Goal: Check status: Check status

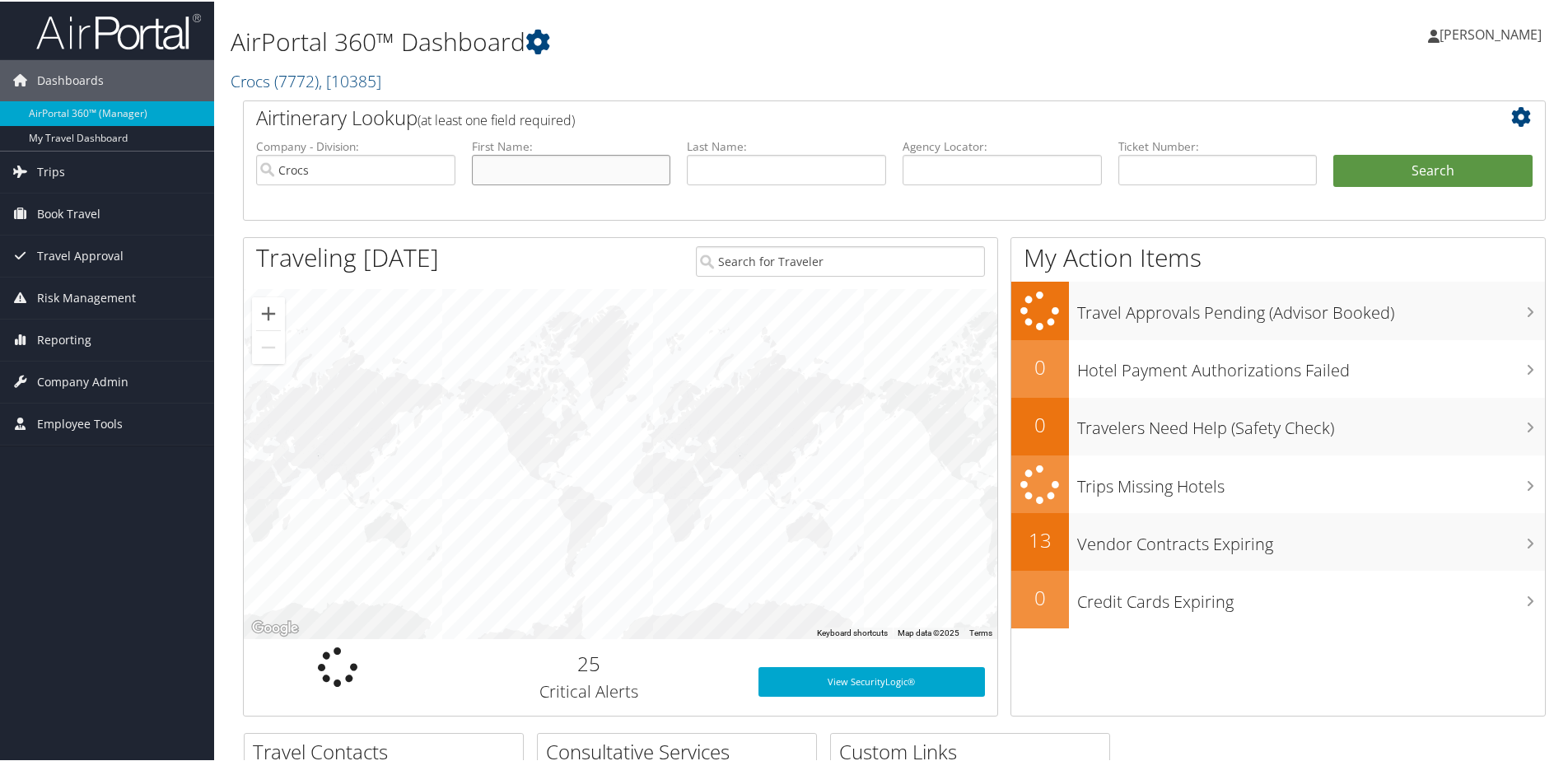
click at [530, 168] on input "text" at bounding box center [571, 168] width 200 height 31
type input "george"
type input "rivera"
click at [1333, 153] on button "Search" at bounding box center [1433, 169] width 200 height 33
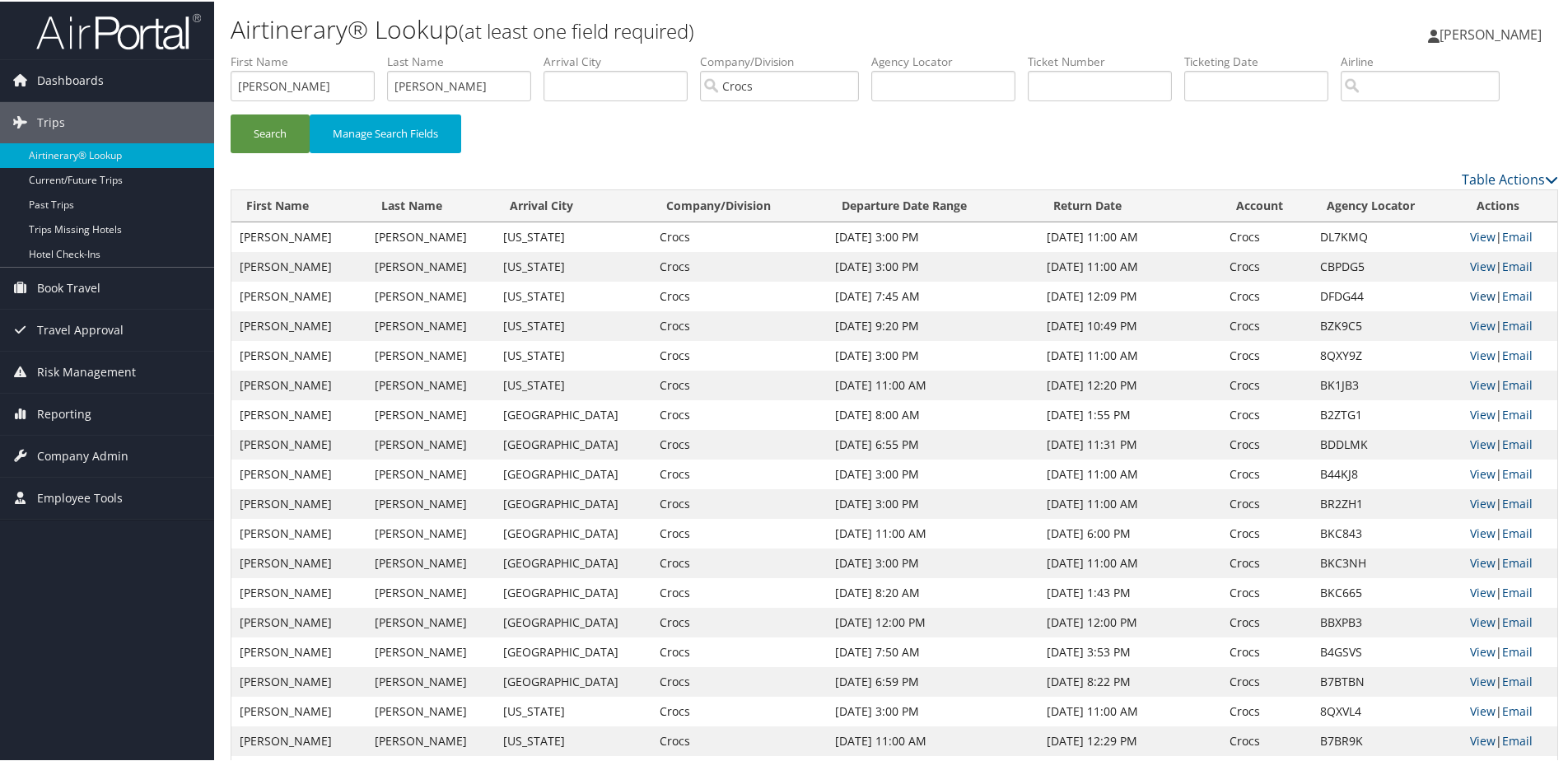
click at [1470, 298] on link "View" at bounding box center [1483, 294] width 25 height 16
click at [486, 88] on input "rivera" at bounding box center [459, 84] width 144 height 31
type input "henry"
click at [298, 92] on input "george" at bounding box center [302, 84] width 144 height 31
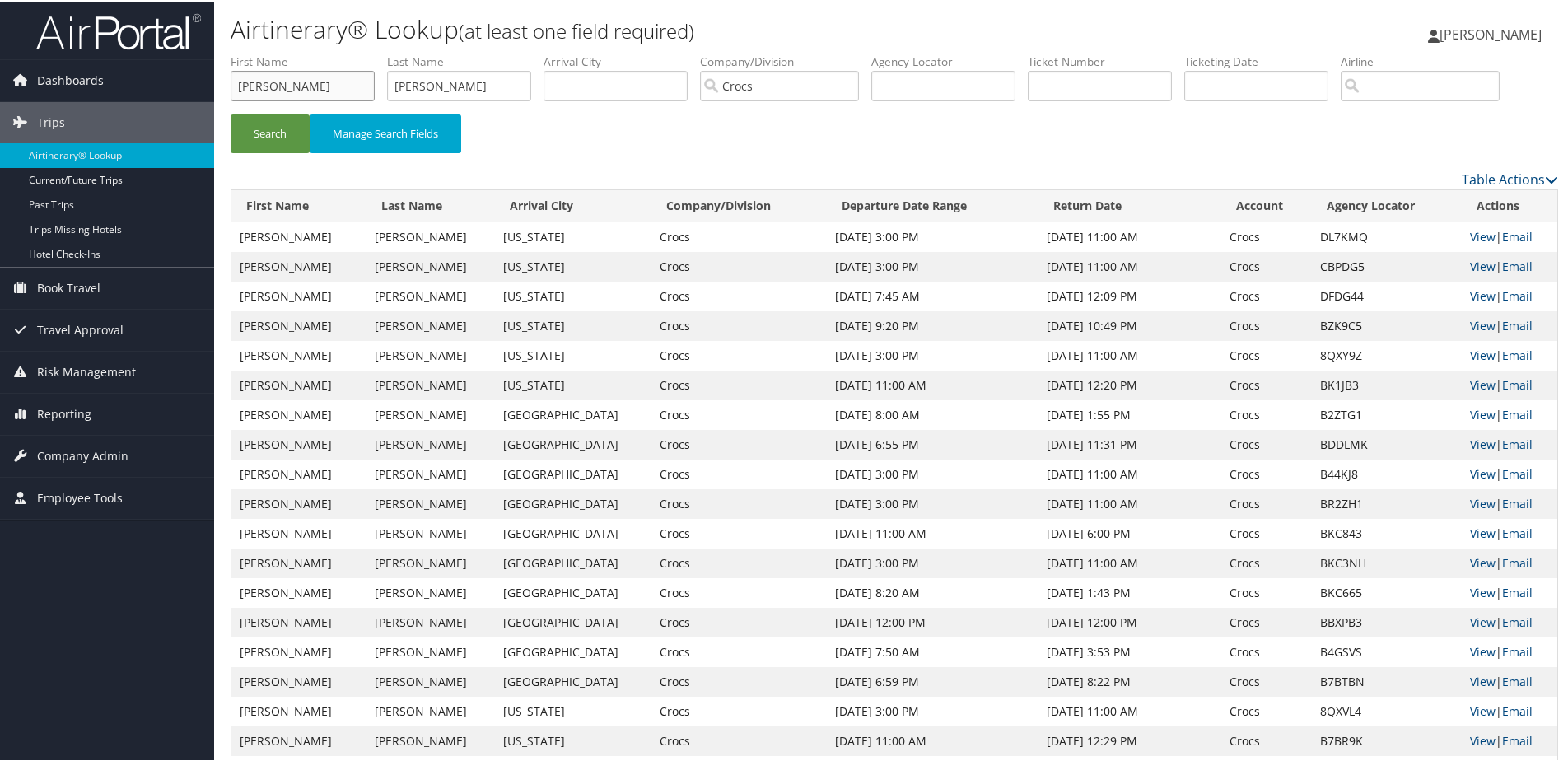
click at [299, 92] on input "george" at bounding box center [302, 84] width 144 height 31
click at [230, 112] on button "Search" at bounding box center [270, 132] width 79 height 39
click at [1470, 237] on link "View" at bounding box center [1483, 236] width 25 height 16
click at [331, 80] on input "taylor" at bounding box center [302, 84] width 144 height 31
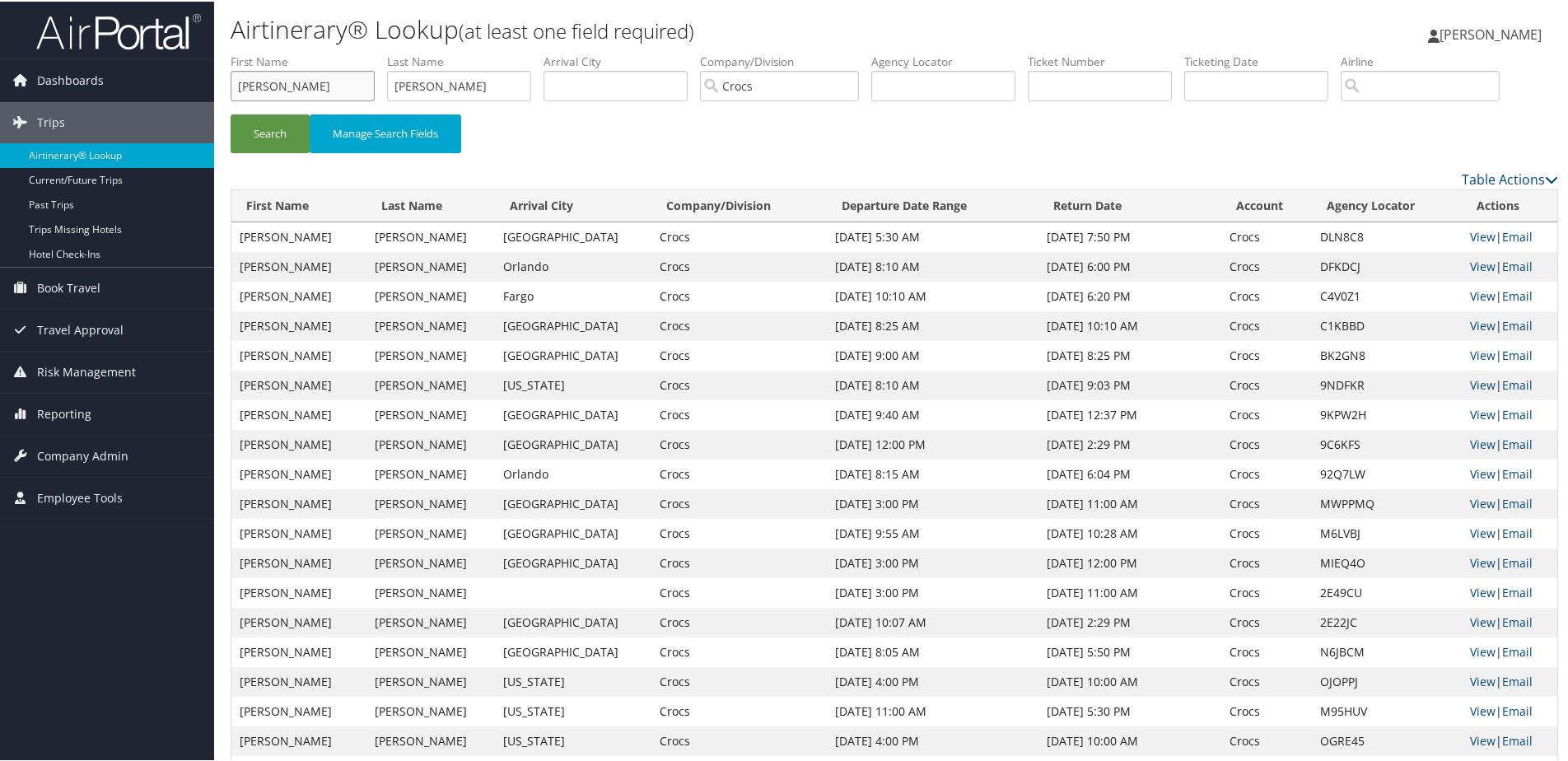
type input "michelle"
type input "robert"
click at [230, 112] on button "Search" at bounding box center [270, 132] width 79 height 39
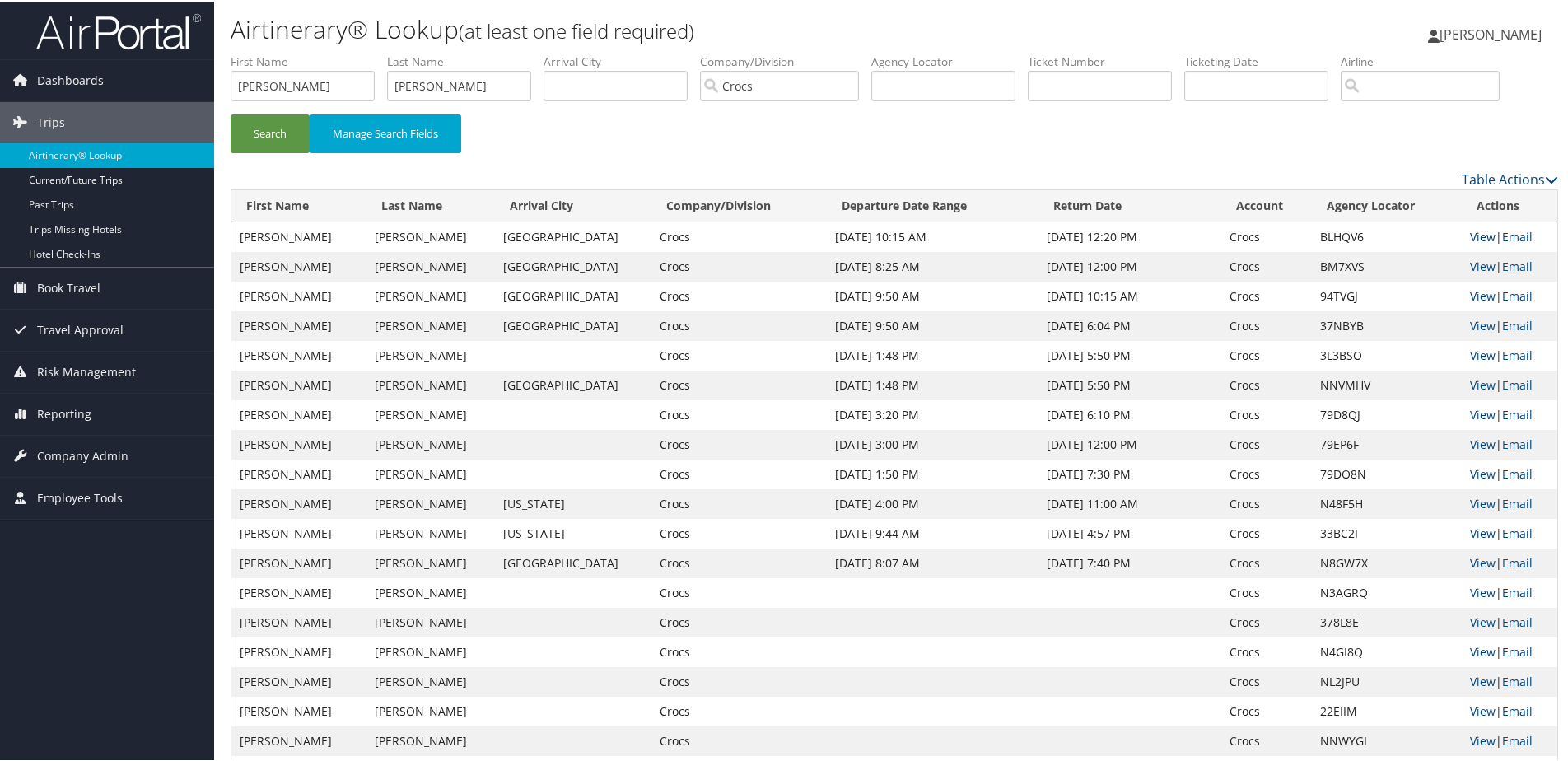
click at [1470, 236] on link "View" at bounding box center [1483, 236] width 25 height 16
click at [274, 91] on input "michelle" at bounding box center [302, 84] width 144 height 31
click at [274, 91] on input "michelle" at bounding box center [302, 84] width 144 height 31
type input "bradley"
click at [230, 112] on button "Search" at bounding box center [270, 132] width 79 height 39
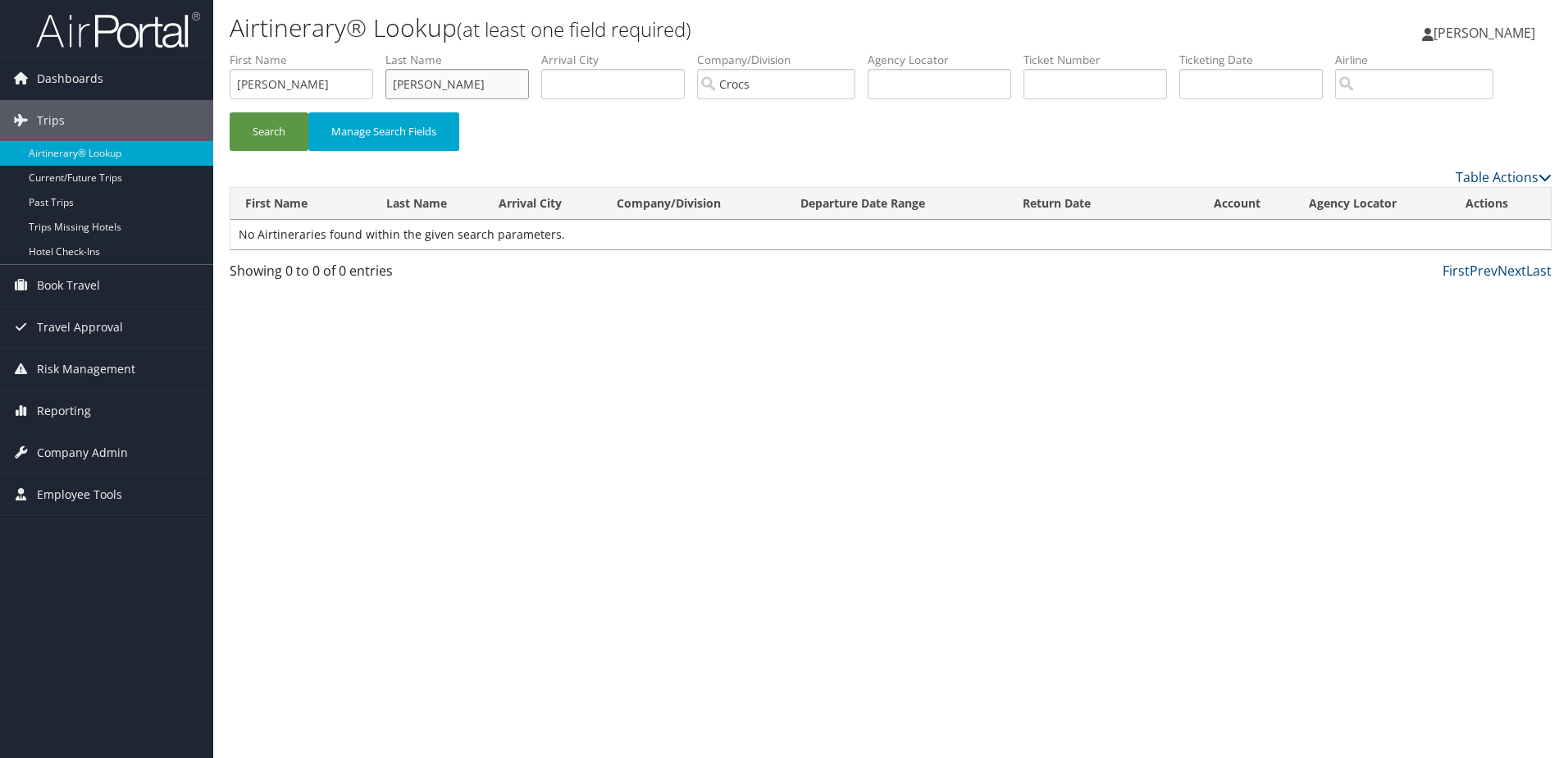
type input "lewis"
click at [229, 112] on button "Search" at bounding box center [269, 131] width 79 height 39
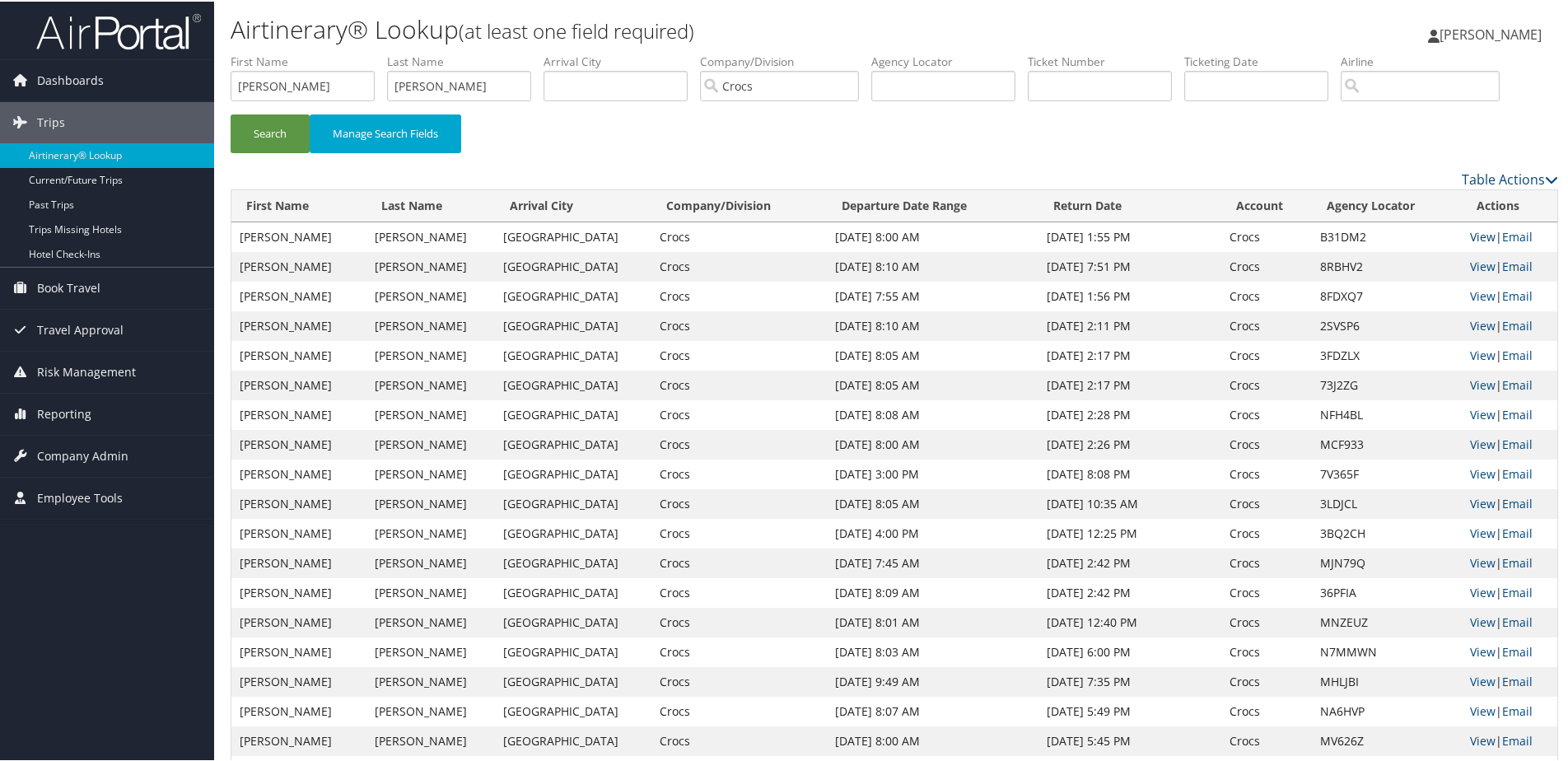
click at [1470, 236] on link "View" at bounding box center [1483, 236] width 25 height 16
click at [346, 75] on input "bradley" at bounding box center [302, 84] width 144 height 31
click at [410, 75] on input "lewis" at bounding box center [459, 84] width 144 height 31
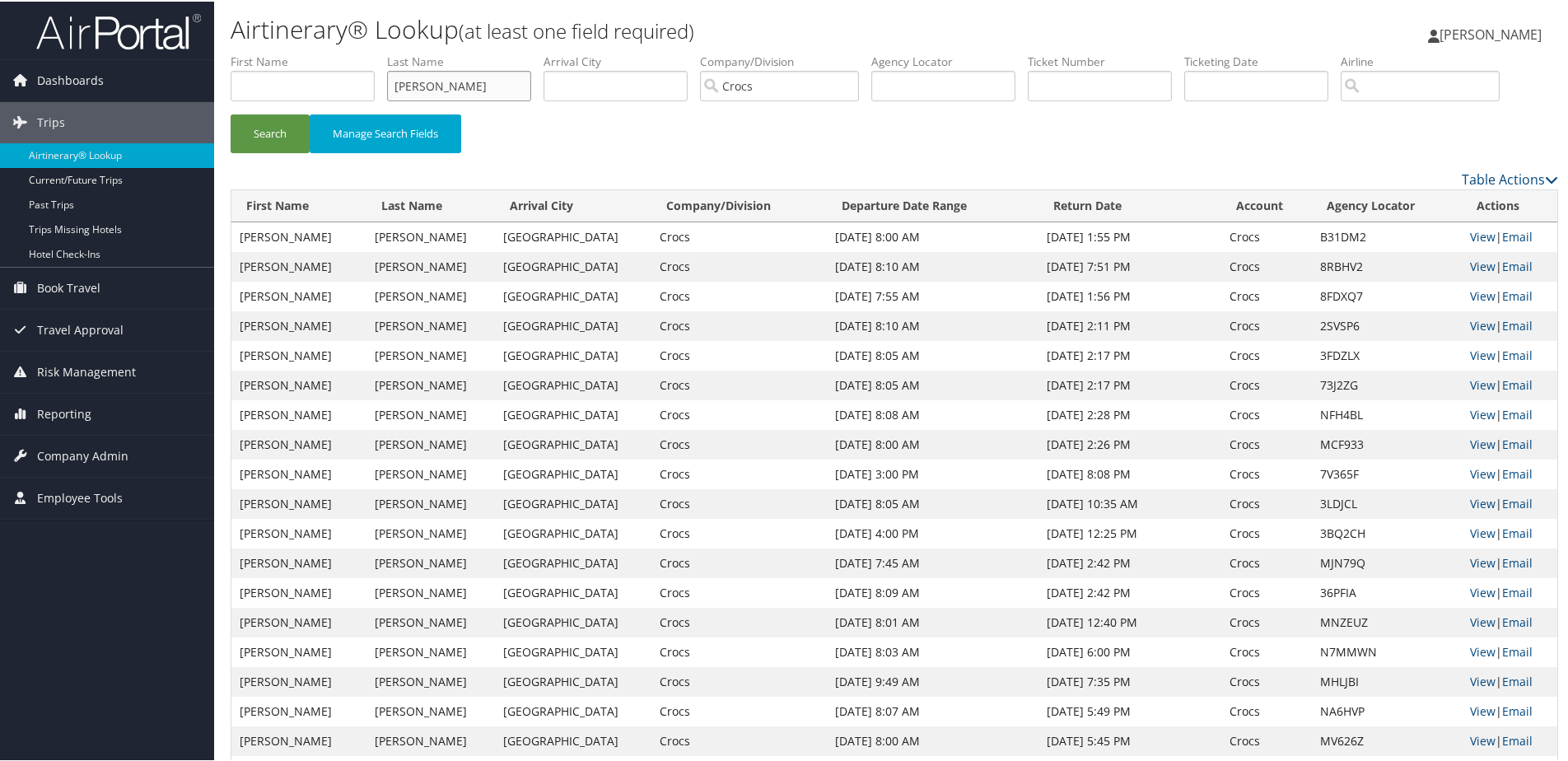
click at [410, 75] on input "lewis" at bounding box center [459, 84] width 144 height 31
paste input "Moreschi"
click at [270, 135] on button "Search" at bounding box center [270, 132] width 79 height 39
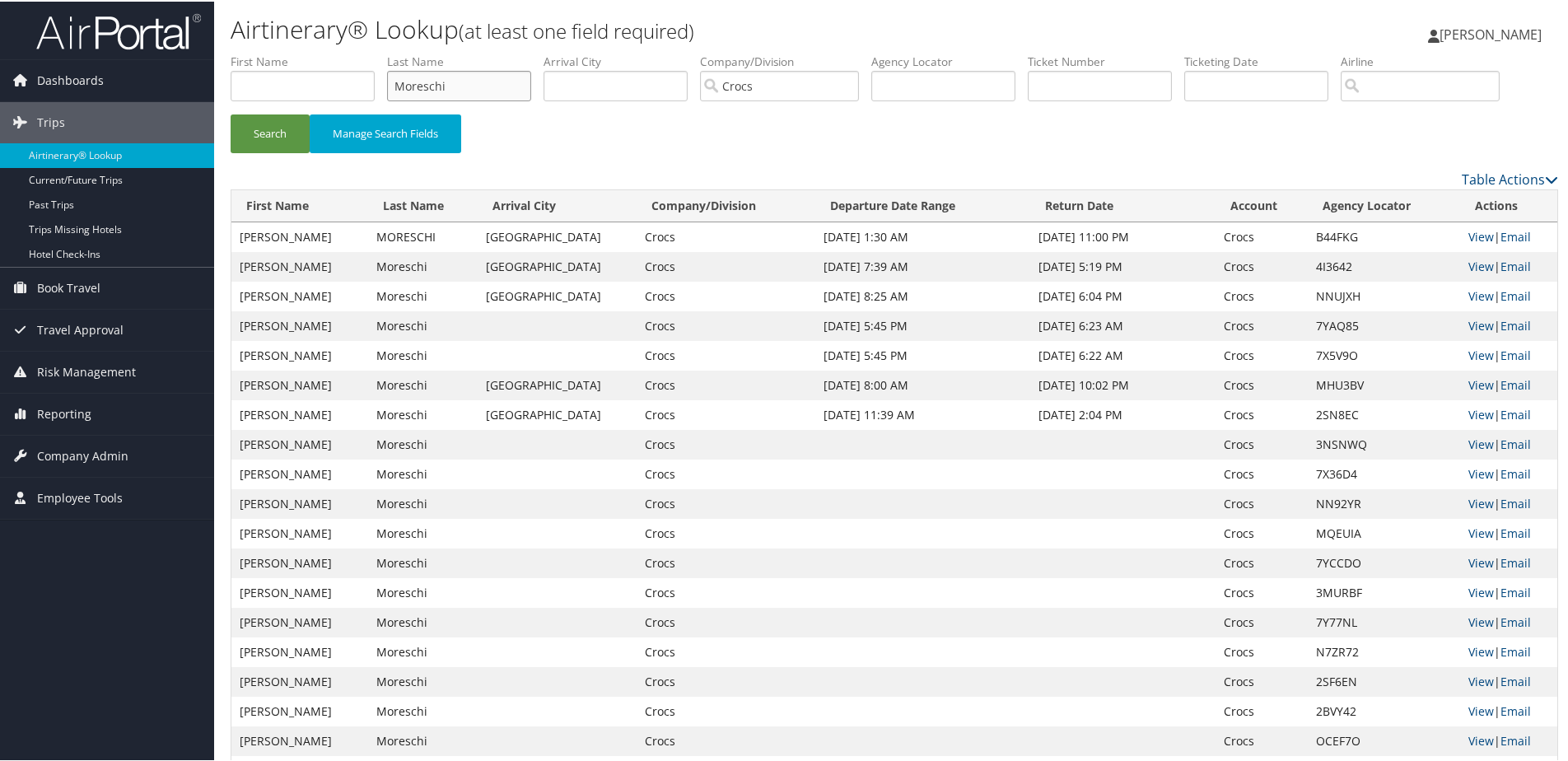
click at [485, 73] on input "Moreschi" at bounding box center [459, 84] width 144 height 31
paste input "Pezzut"
click at [281, 127] on button "Search" at bounding box center [270, 132] width 79 height 39
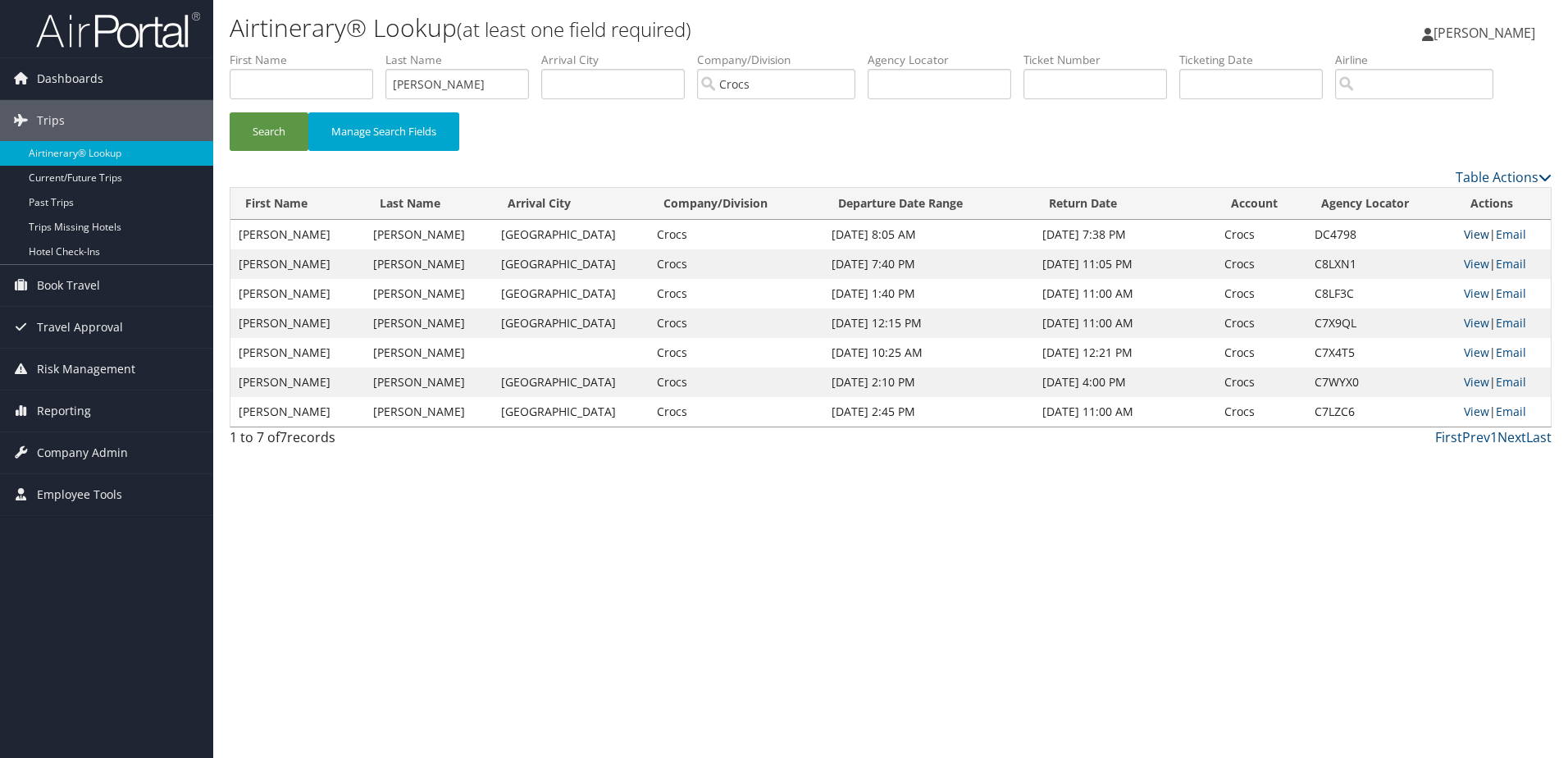
click at [1466, 234] on link "View" at bounding box center [1476, 235] width 25 height 16
click at [467, 89] on input "Pezzuti" at bounding box center [457, 84] width 144 height 31
paste input "Marlier"
click at [276, 135] on button "Search" at bounding box center [269, 131] width 79 height 39
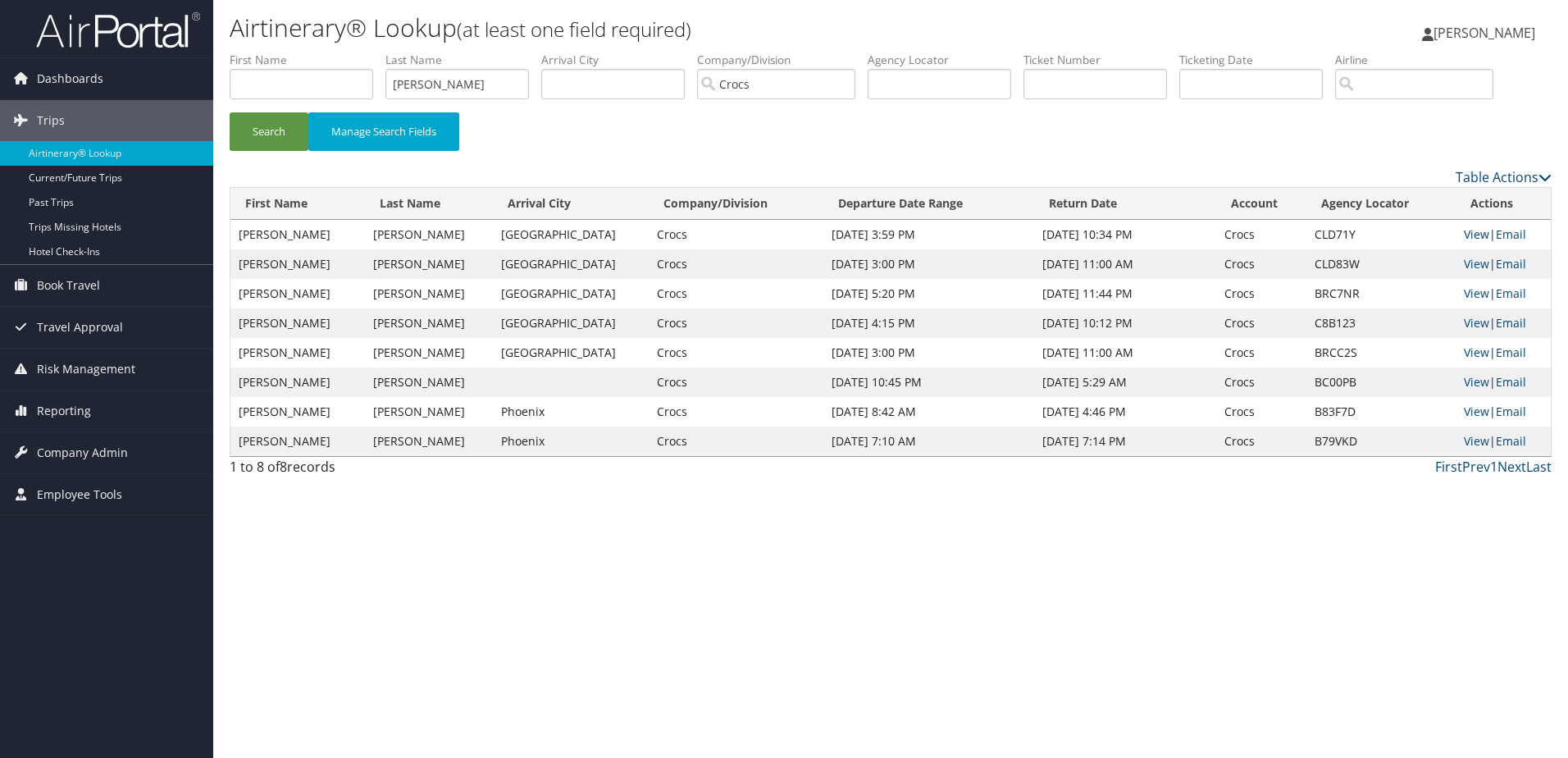
click at [1464, 240] on link "View" at bounding box center [1476, 235] width 25 height 16
click at [444, 75] on input "Marlier" at bounding box center [457, 84] width 144 height 31
click at [229, 112] on button "Search" at bounding box center [269, 131] width 79 height 39
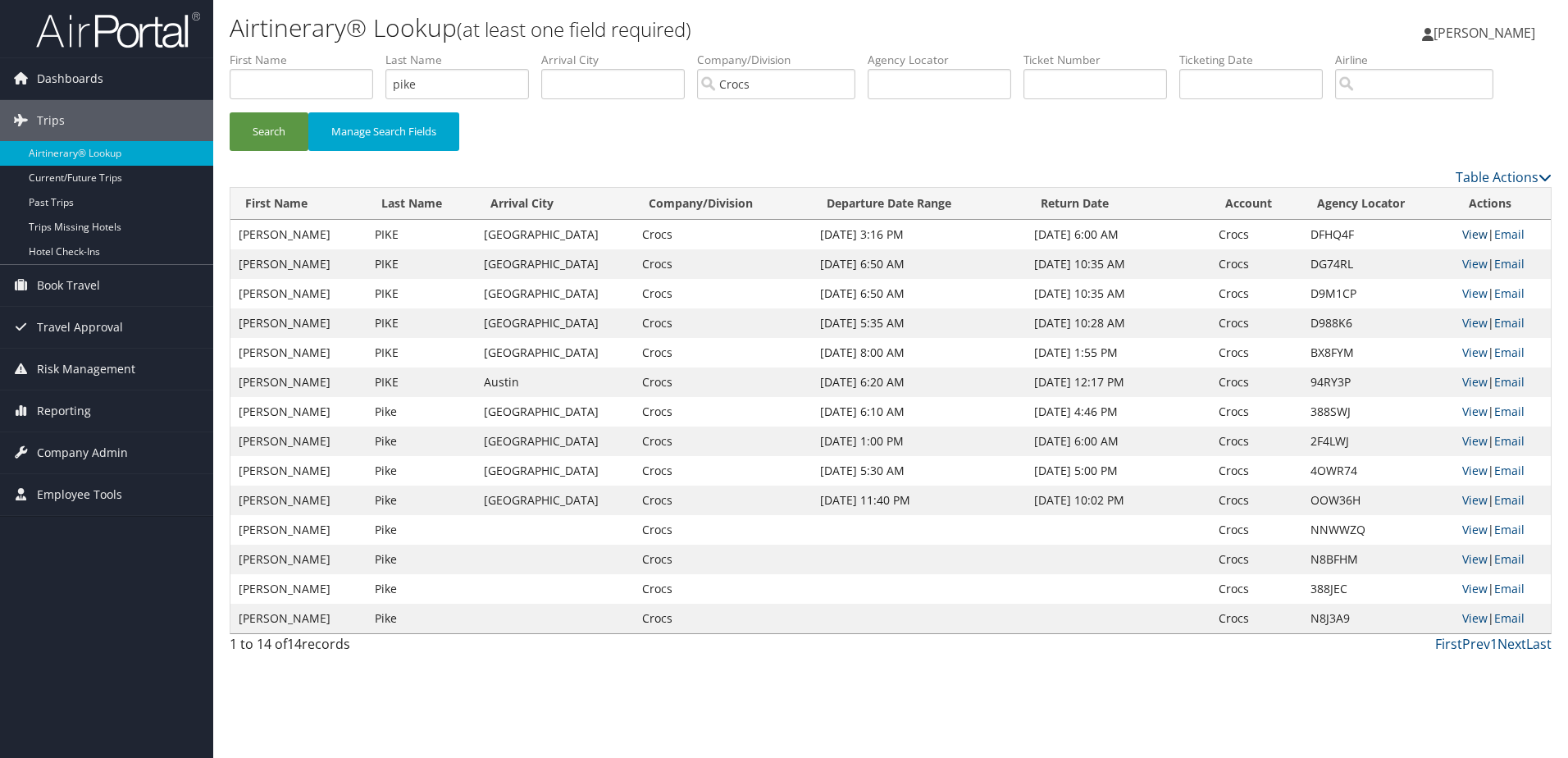
click at [1462, 237] on link "View" at bounding box center [1474, 235] width 25 height 16
click at [1462, 263] on link "View" at bounding box center [1474, 263] width 25 height 16
click at [430, 81] on input "pike" at bounding box center [457, 84] width 144 height 31
paste input "Ferniani"
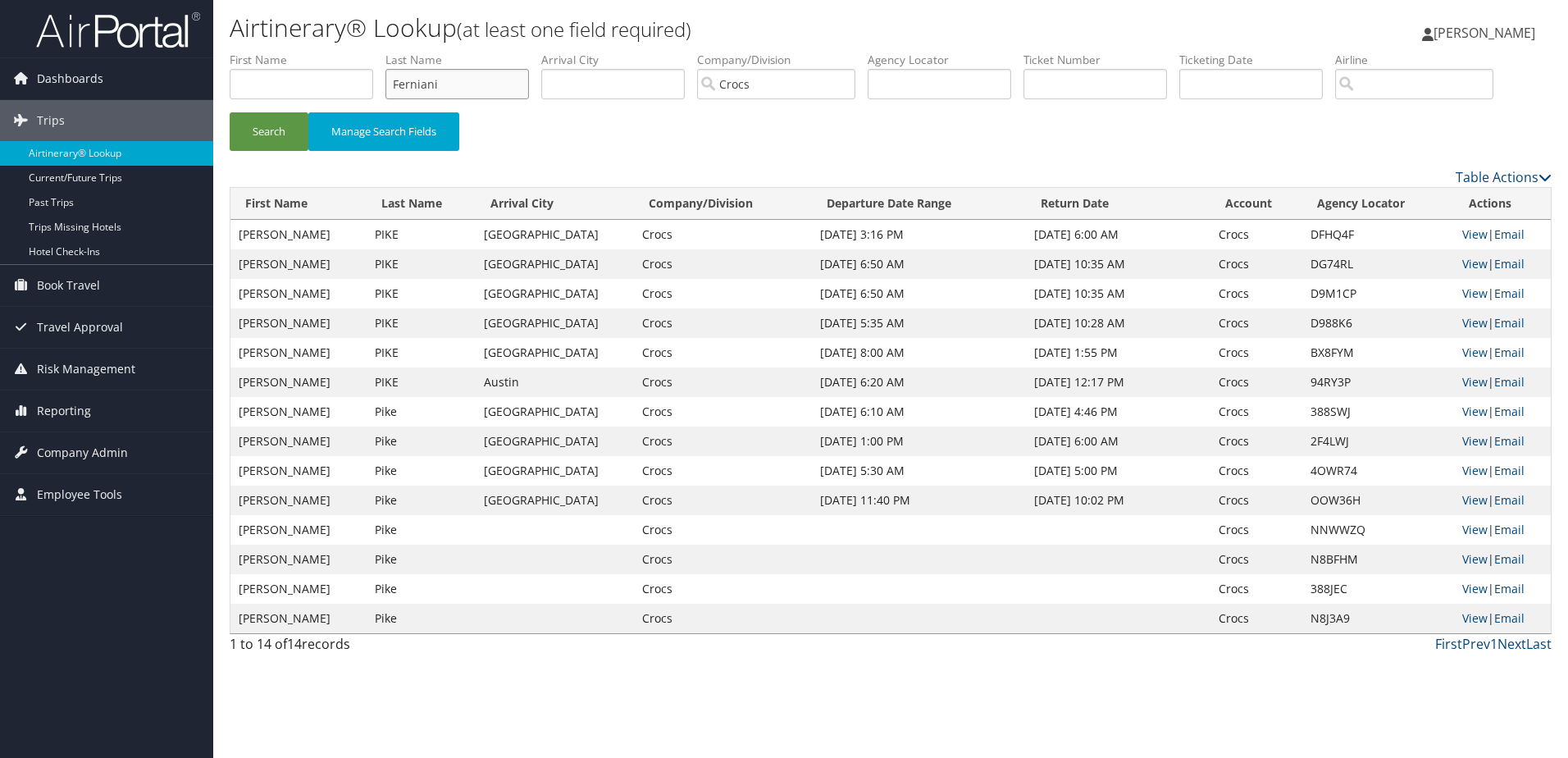
type input "Ferniani"
click at [229, 112] on button "Search" at bounding box center [269, 131] width 79 height 39
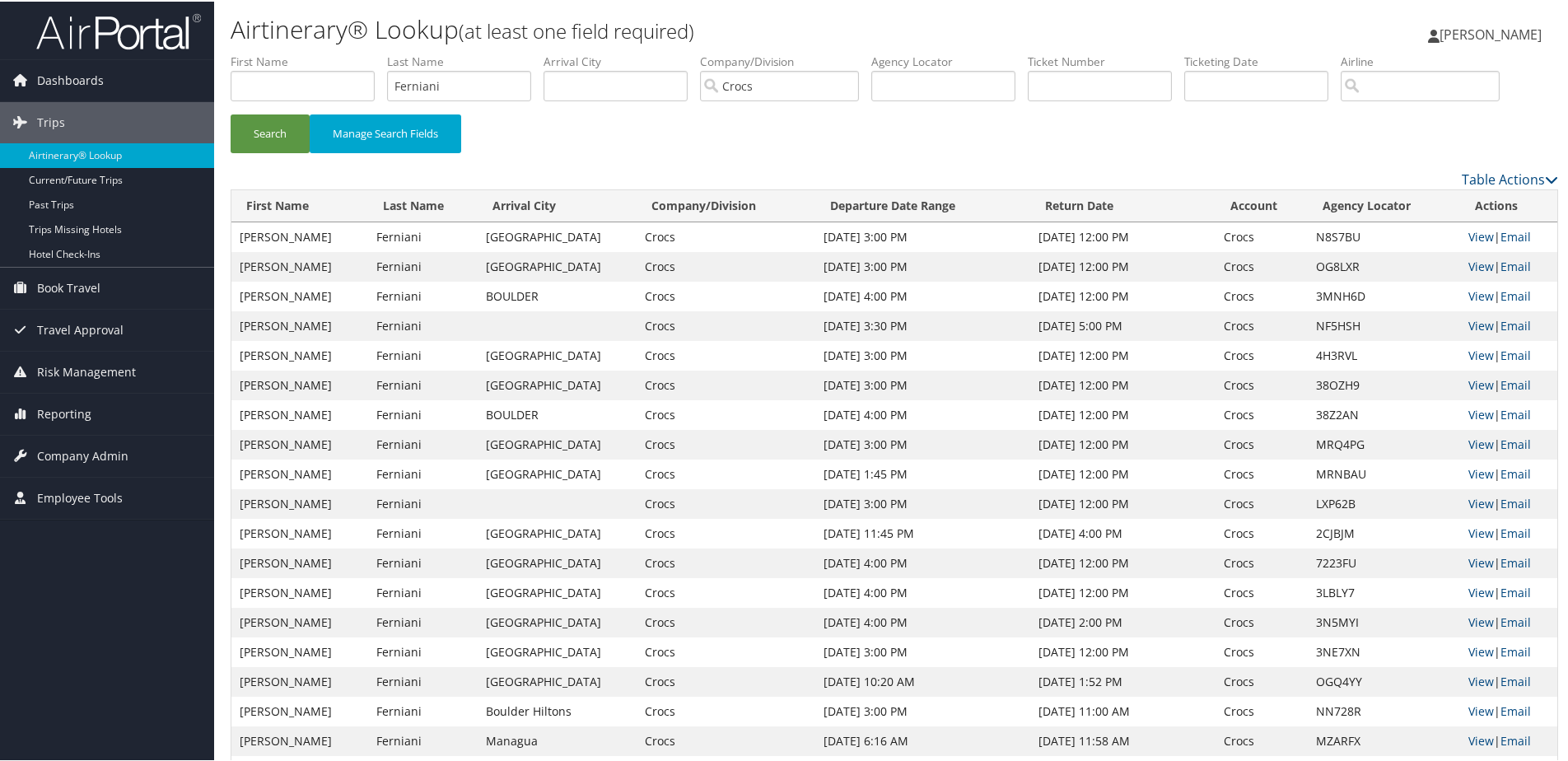
drag, startPoint x: 802, startPoint y: 233, endPoint x: 1169, endPoint y: 233, distance: 367.0
click at [1169, 233] on tr "Marco Ferniani Denver Crocs Oct 22, 2023 3:00 PM Oct 27, 2023 12:00 PM Crocs N8…" at bounding box center [894, 236] width 1326 height 30
click at [911, 144] on div "Search Manage Search Fields" at bounding box center [894, 140] width 1353 height 55
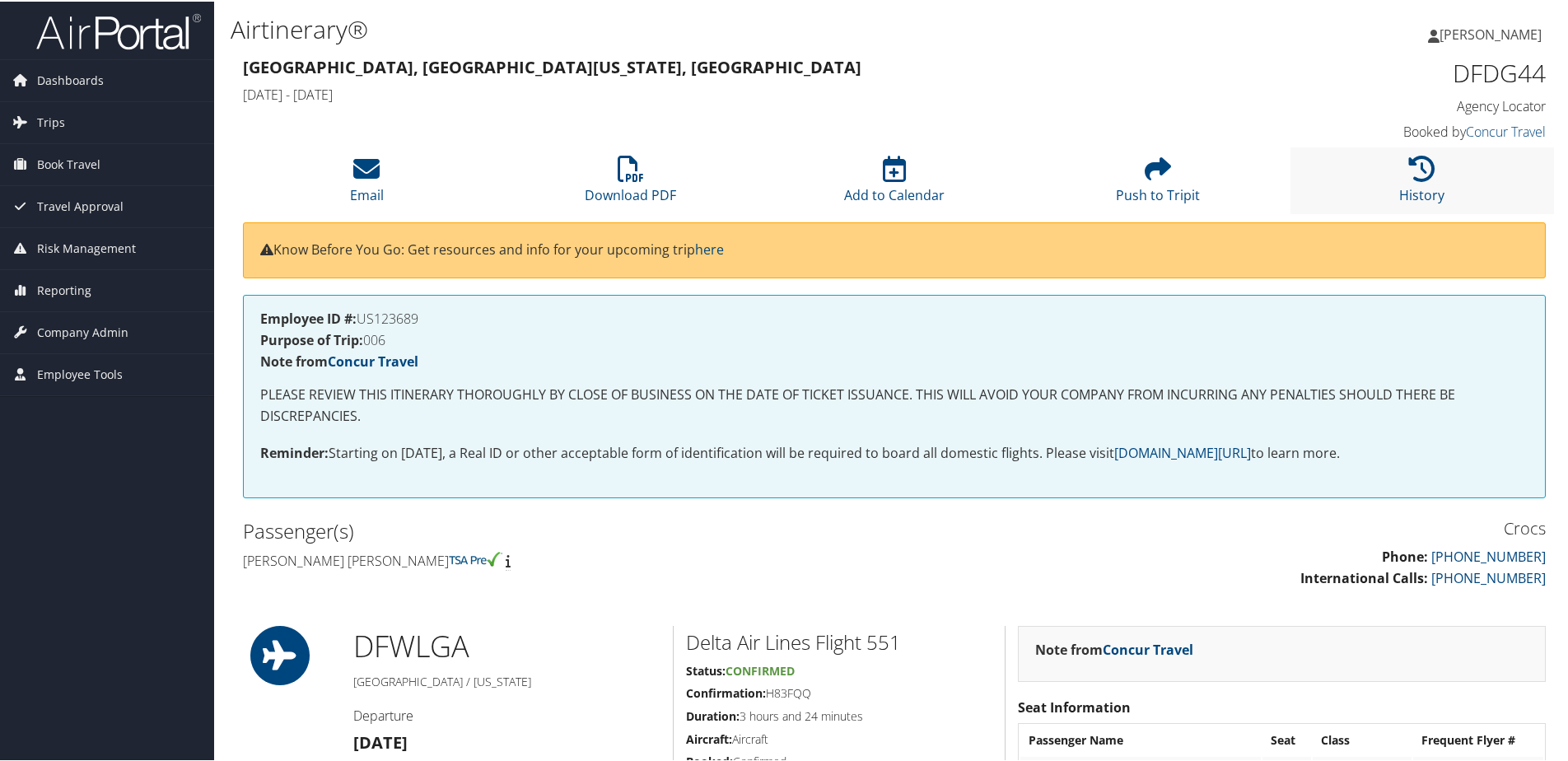
click at [1492, 180] on li "History" at bounding box center [1423, 179] width 264 height 67
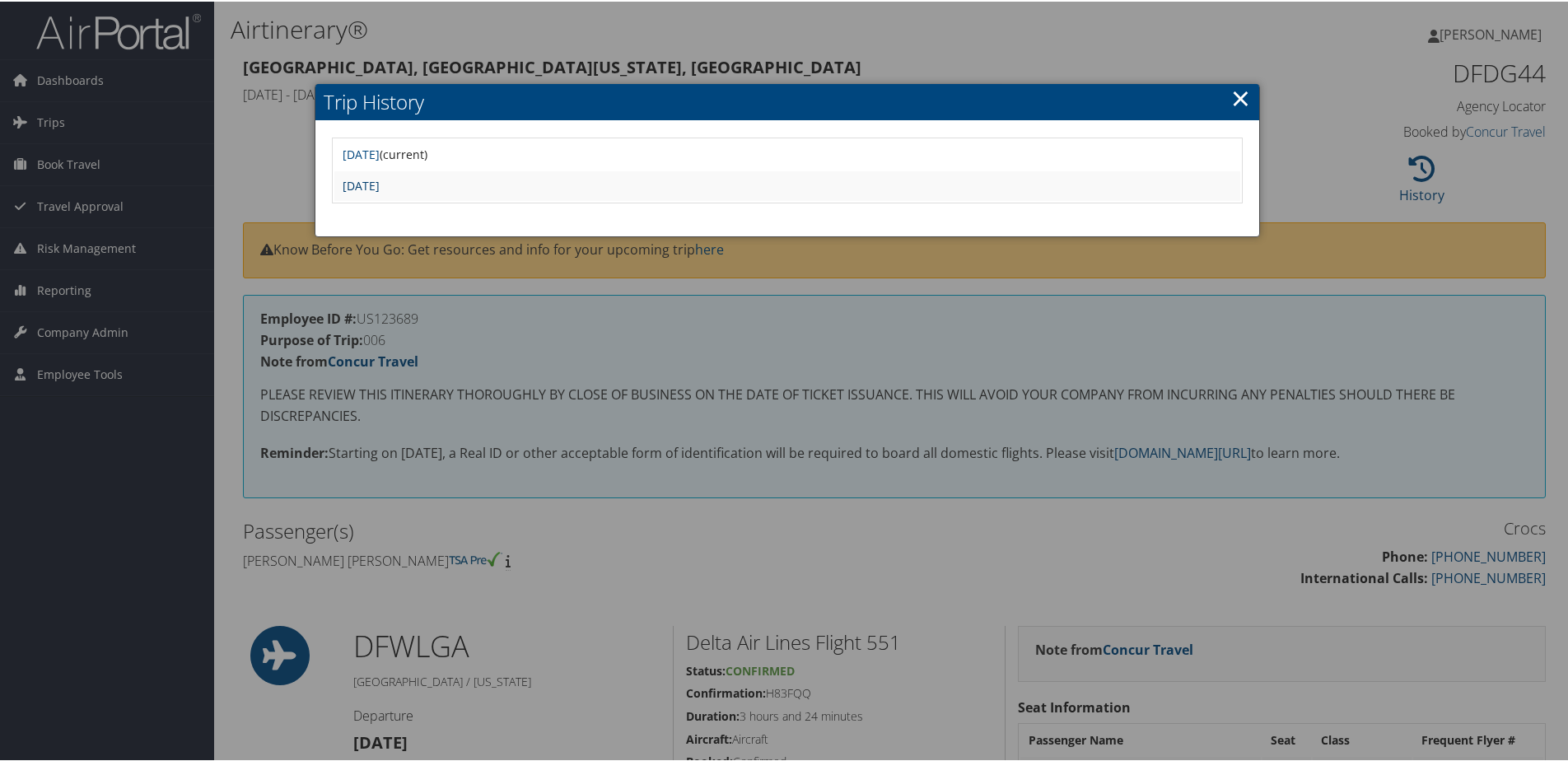
click at [380, 182] on link "[DATE]" at bounding box center [361, 185] width 37 height 16
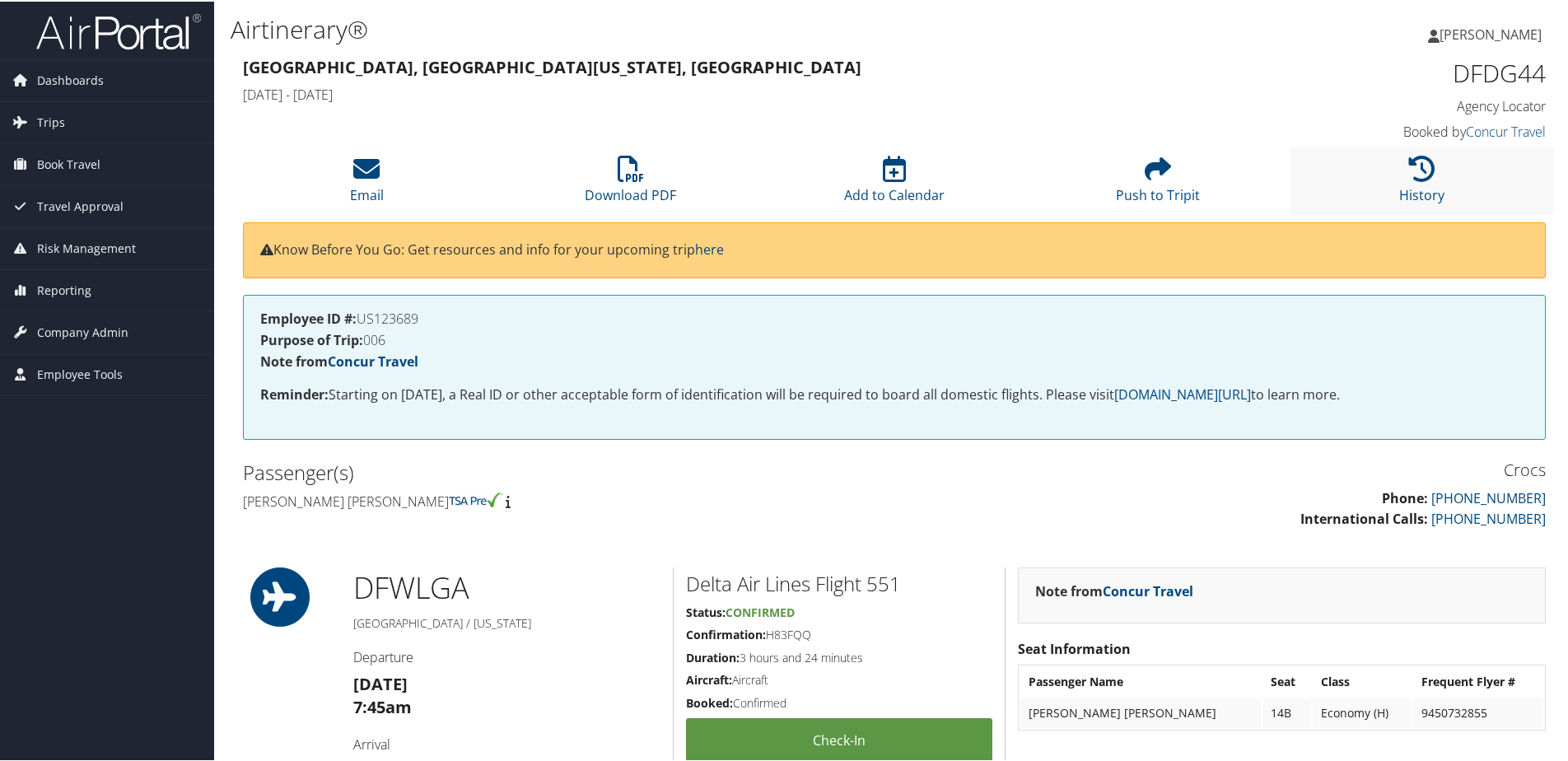
click at [1440, 179] on li "History" at bounding box center [1423, 179] width 264 height 67
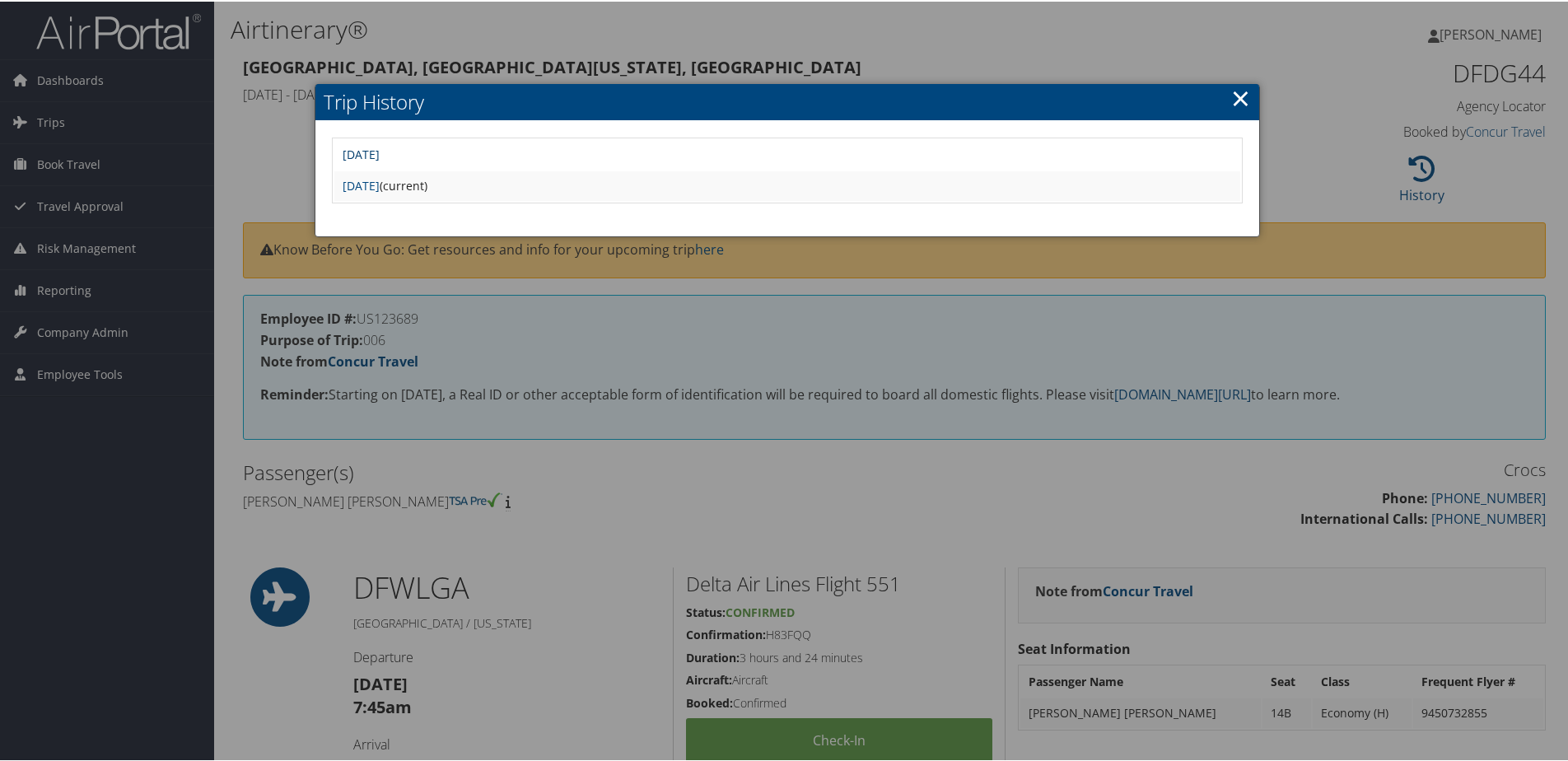
click at [380, 145] on link "[DATE]" at bounding box center [361, 153] width 37 height 16
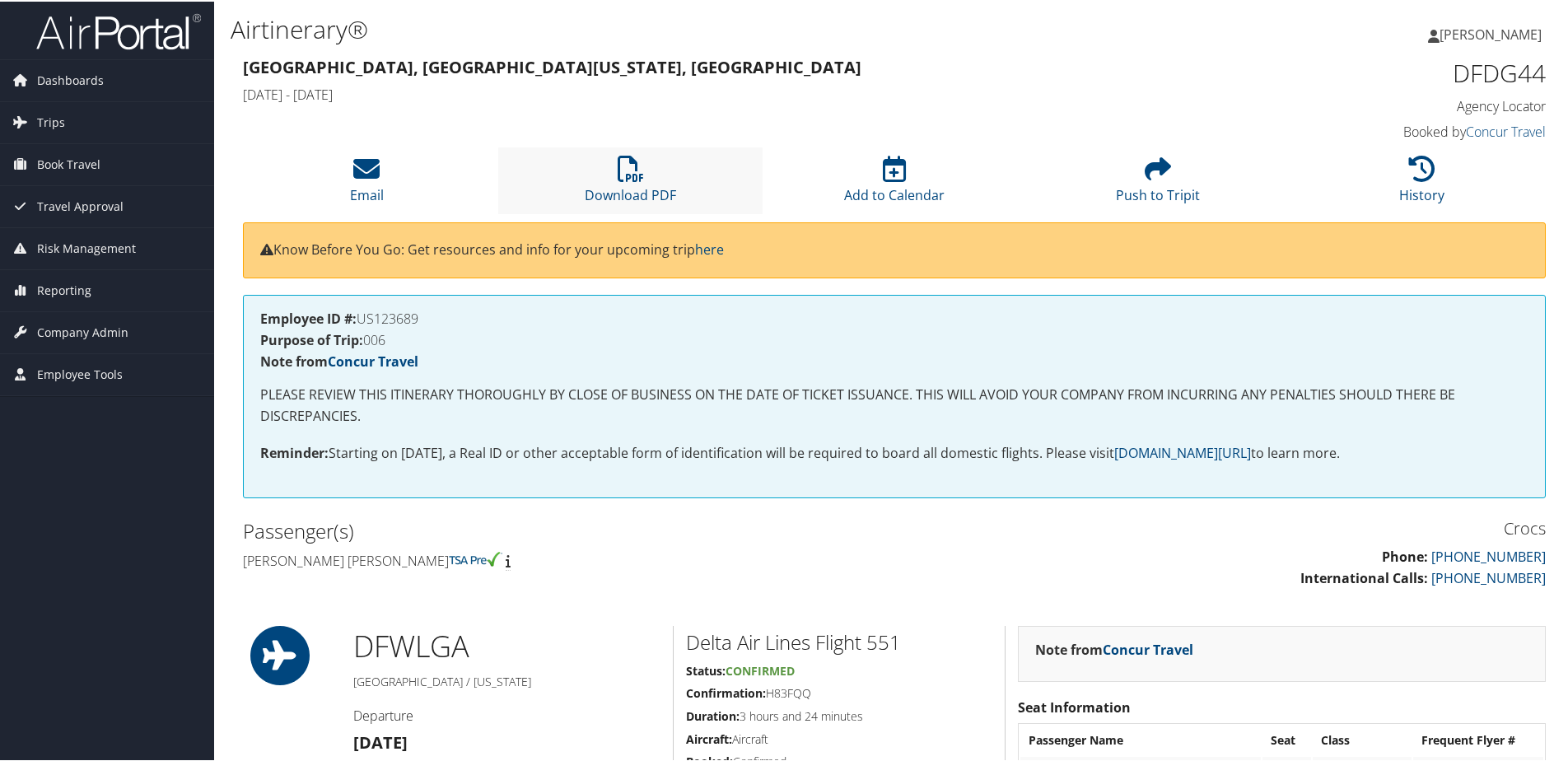
click at [658, 184] on li "Download PDF" at bounding box center [630, 179] width 264 height 67
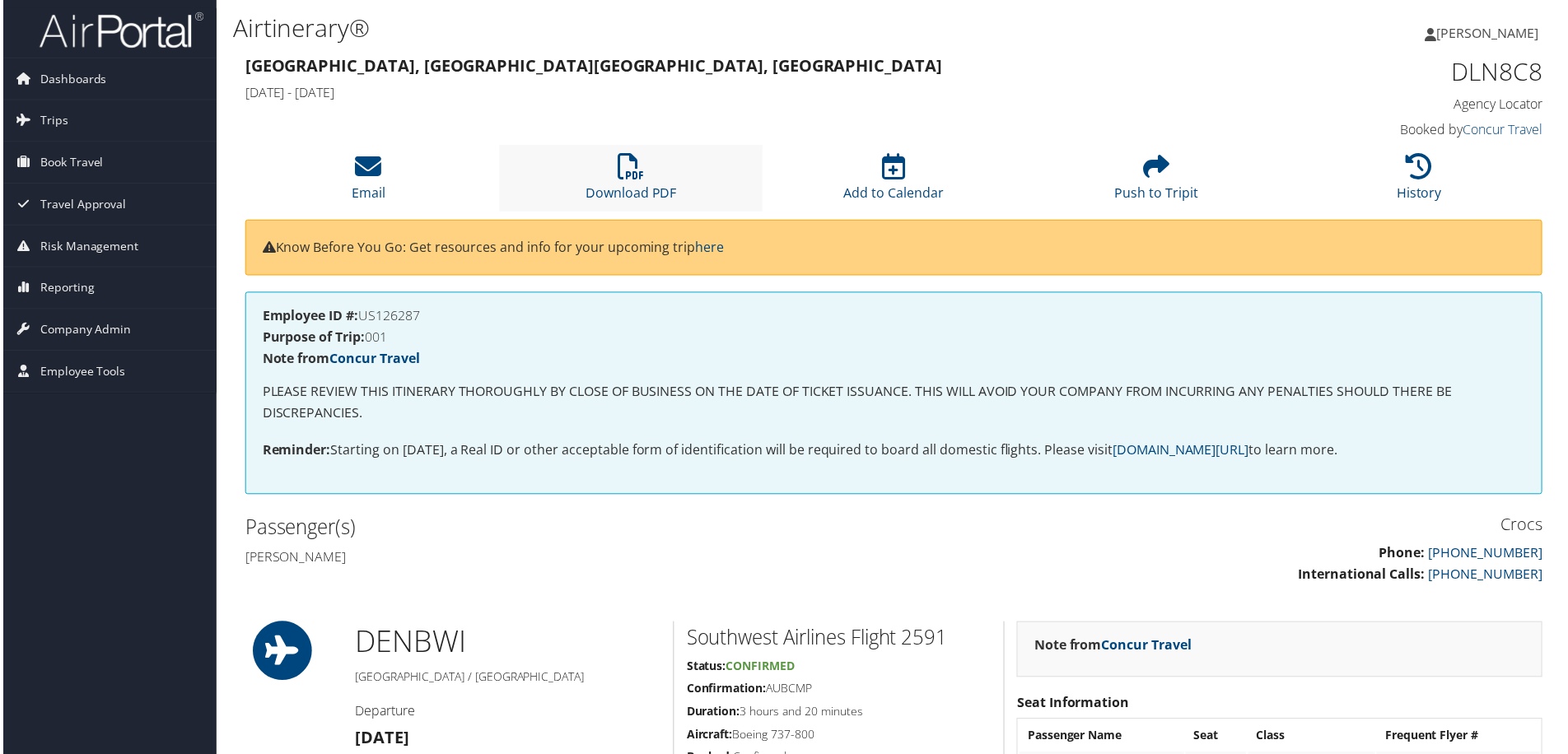
click at [664, 170] on li "Download PDF" at bounding box center [630, 179] width 264 height 67
click at [1176, 388] on p "PLEASE REVIEW THIS ITINERARY THOROUGHLY BY CLOSE OF BUSINESS ON THE DATE OF TIC…" at bounding box center [894, 404] width 1268 height 42
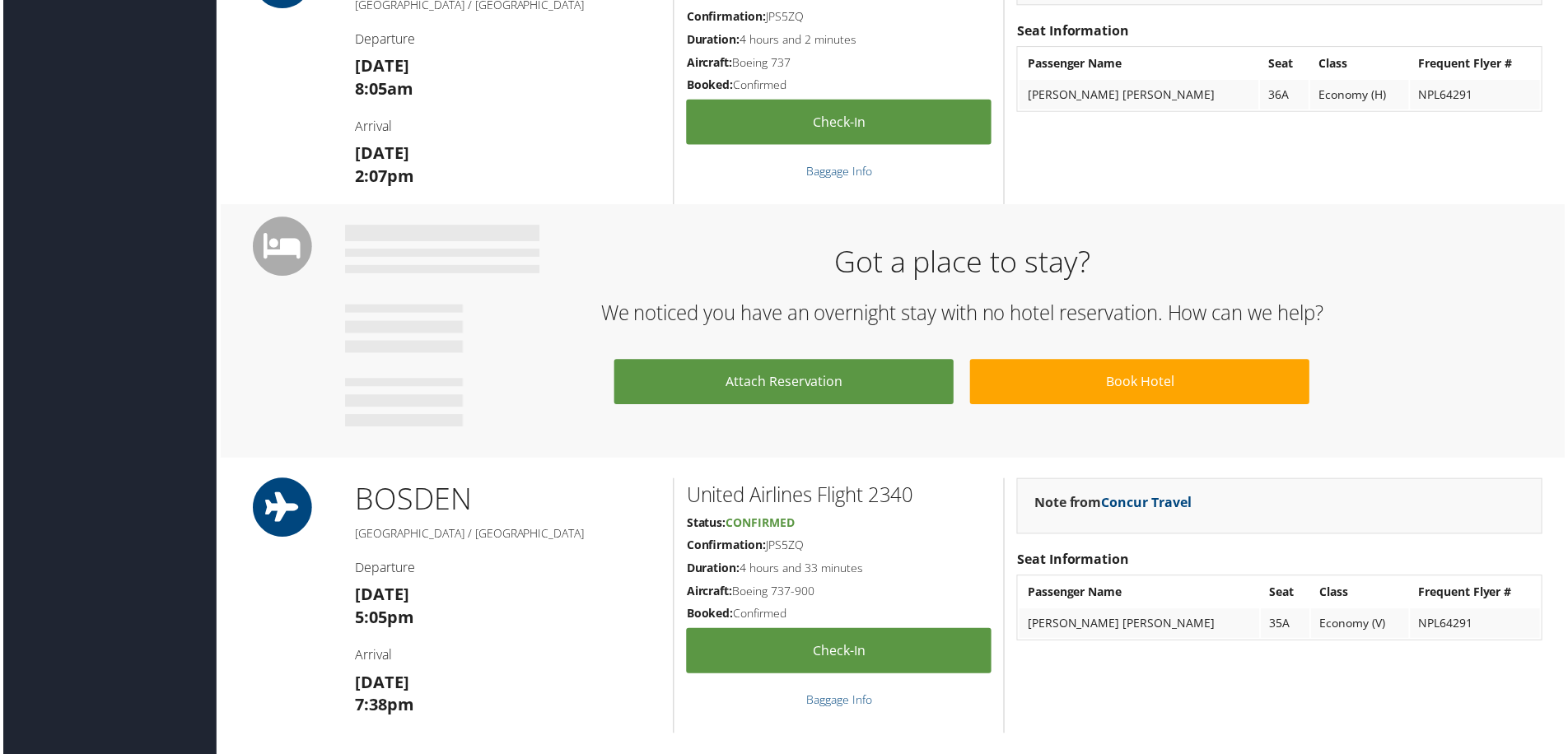
scroll to position [906, 0]
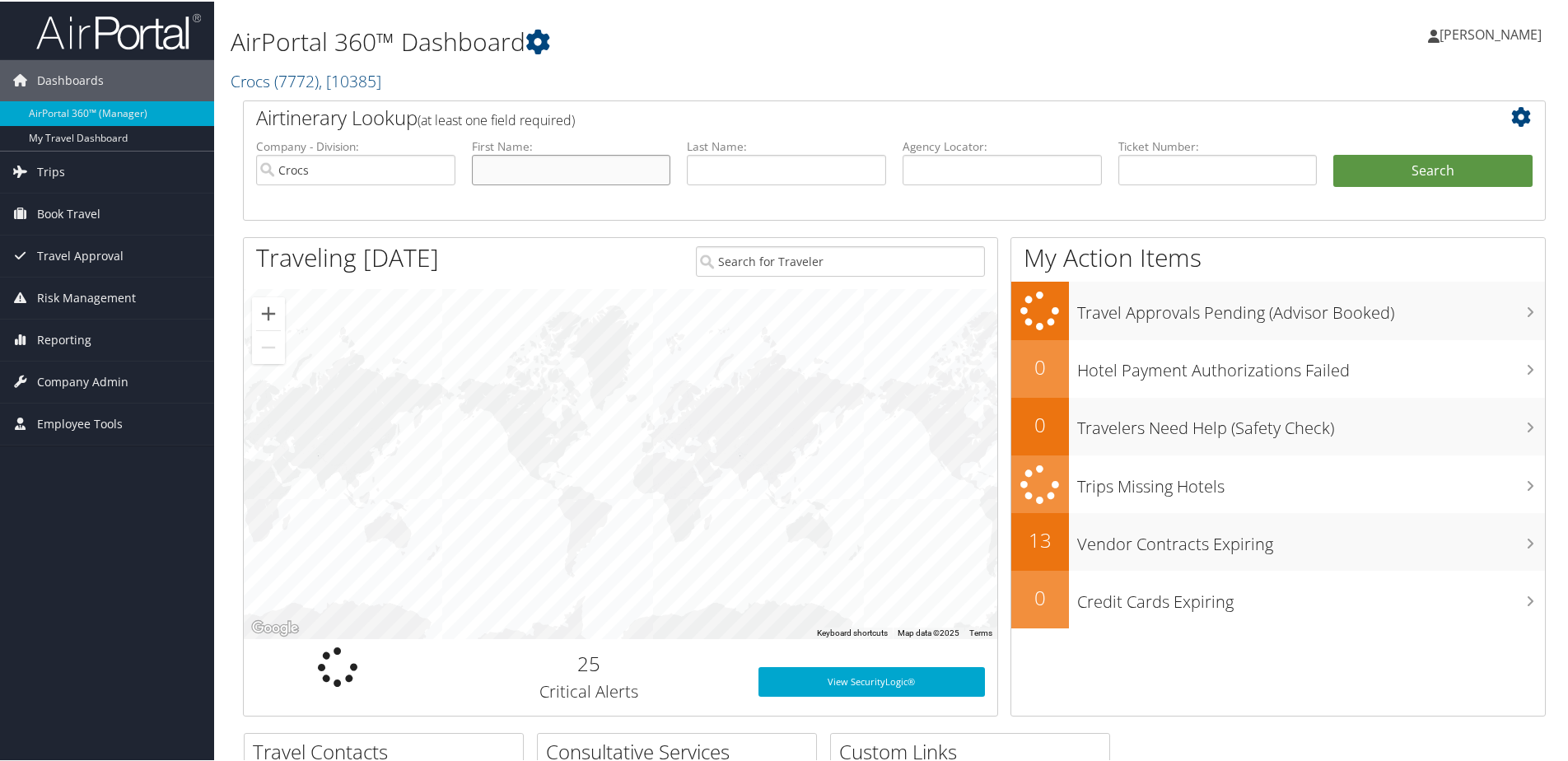
click at [615, 175] on input "text" at bounding box center [571, 168] width 200 height 31
click at [834, 163] on input "text" at bounding box center [787, 168] width 200 height 31
type input "henry"
click at [552, 165] on input "text" at bounding box center [571, 168] width 200 height 31
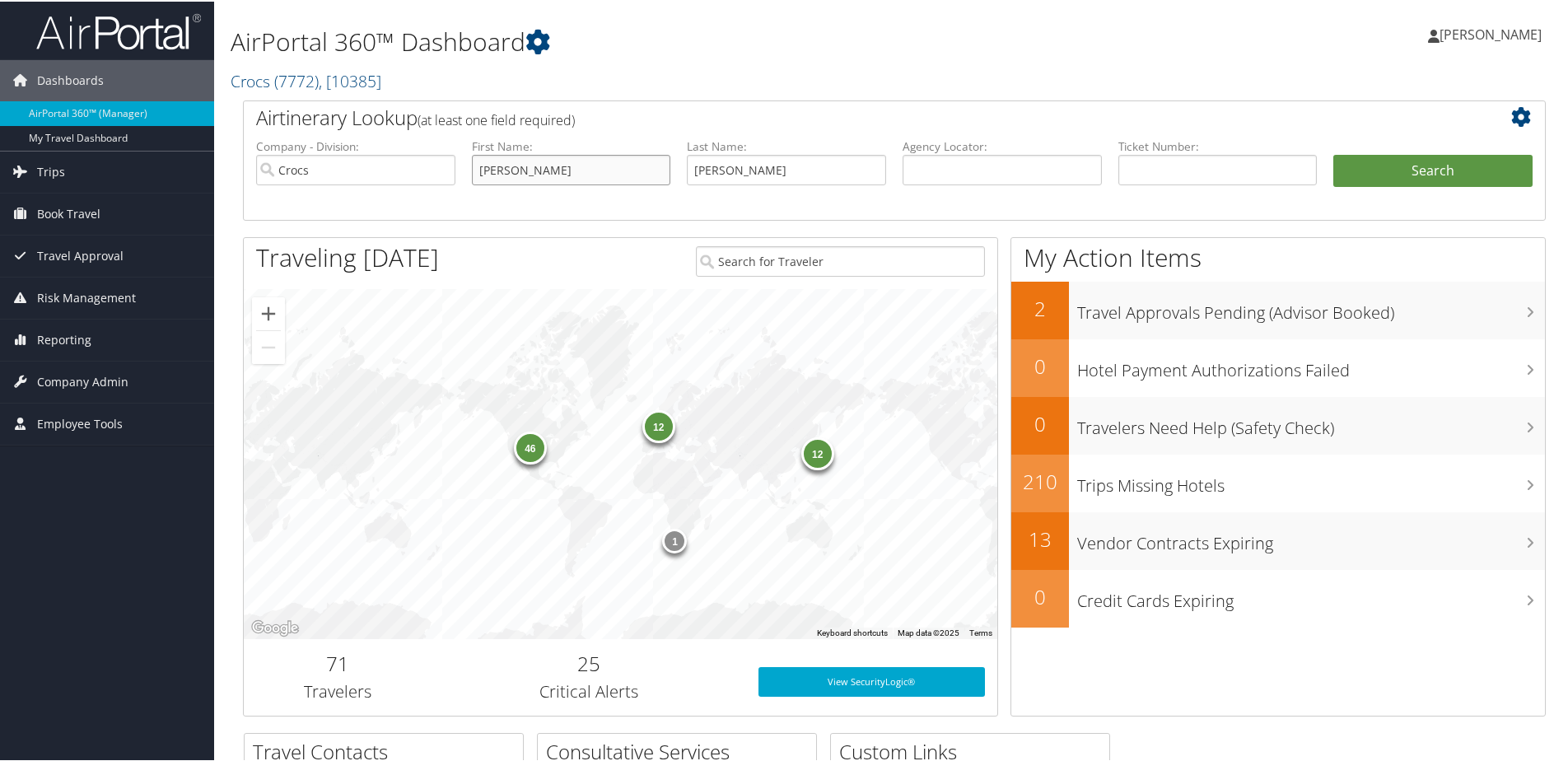
type input "taylor"
click at [1333, 153] on button "Search" at bounding box center [1433, 169] width 200 height 33
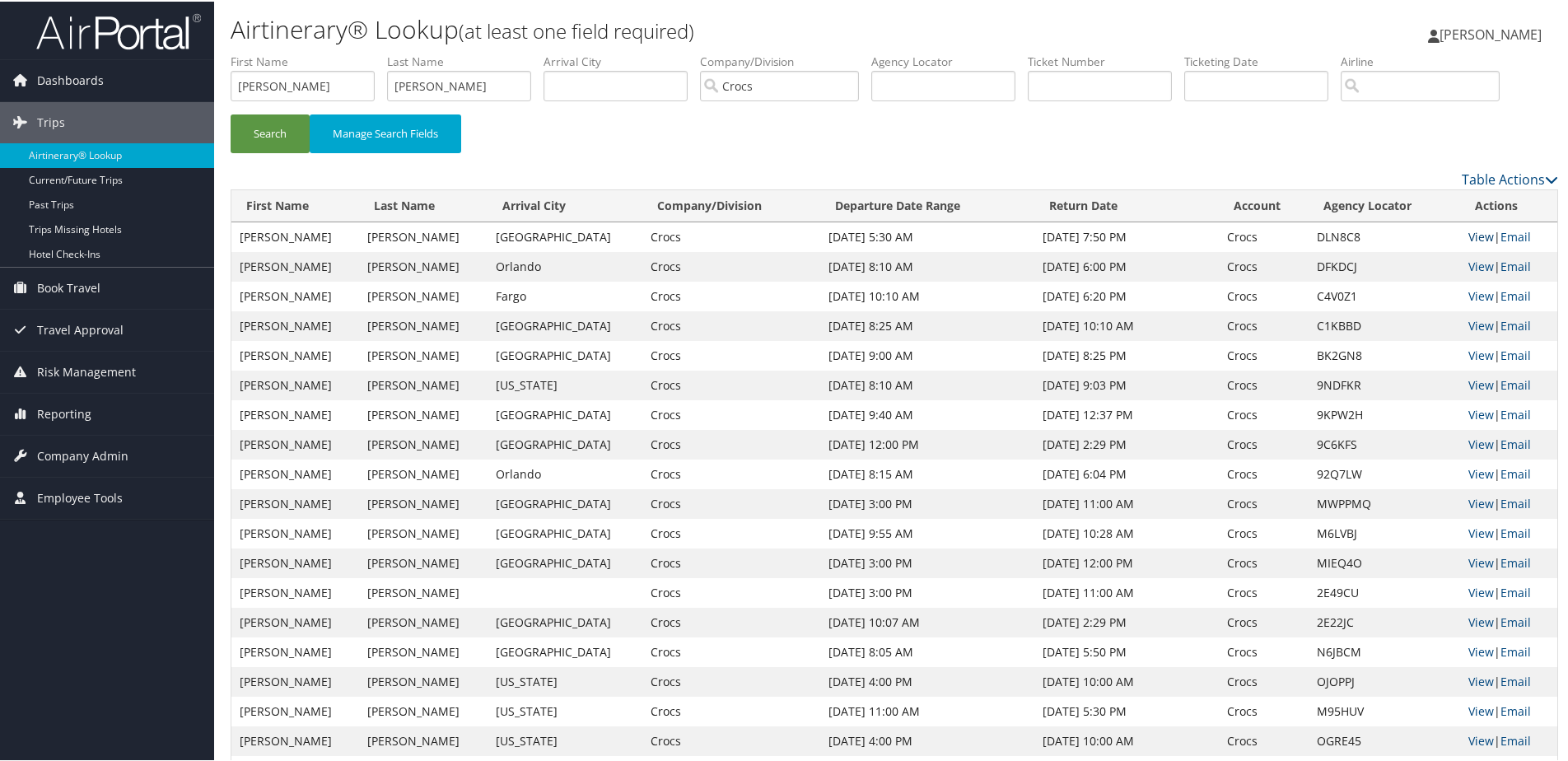
click at [1469, 235] on link "View" at bounding box center [1481, 236] width 25 height 16
click at [1469, 265] on link "View" at bounding box center [1481, 265] width 25 height 16
click at [457, 81] on input "henry" at bounding box center [459, 84] width 144 height 31
type input "pezzuti"
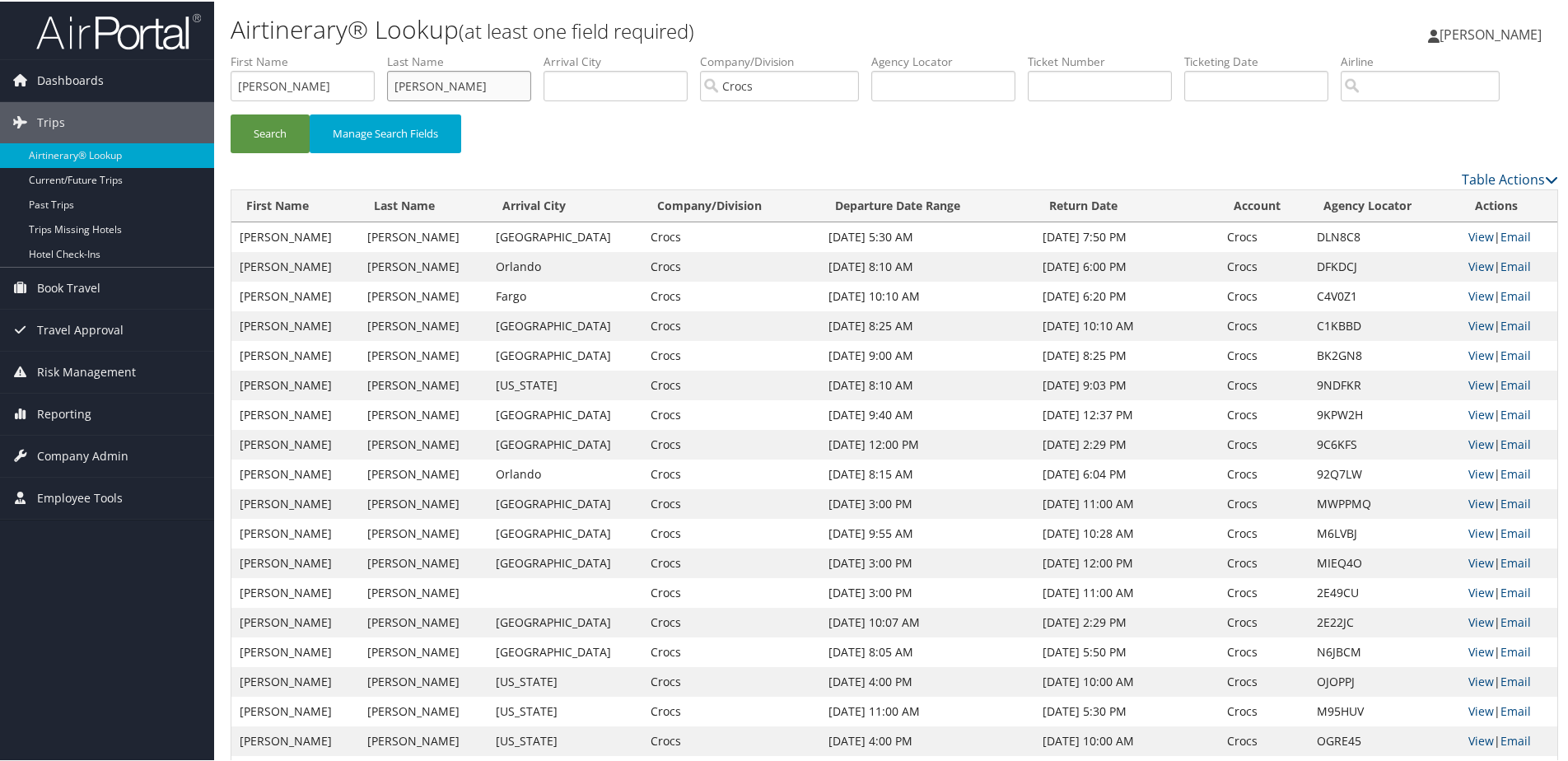
click at [230, 112] on button "Search" at bounding box center [270, 132] width 79 height 39
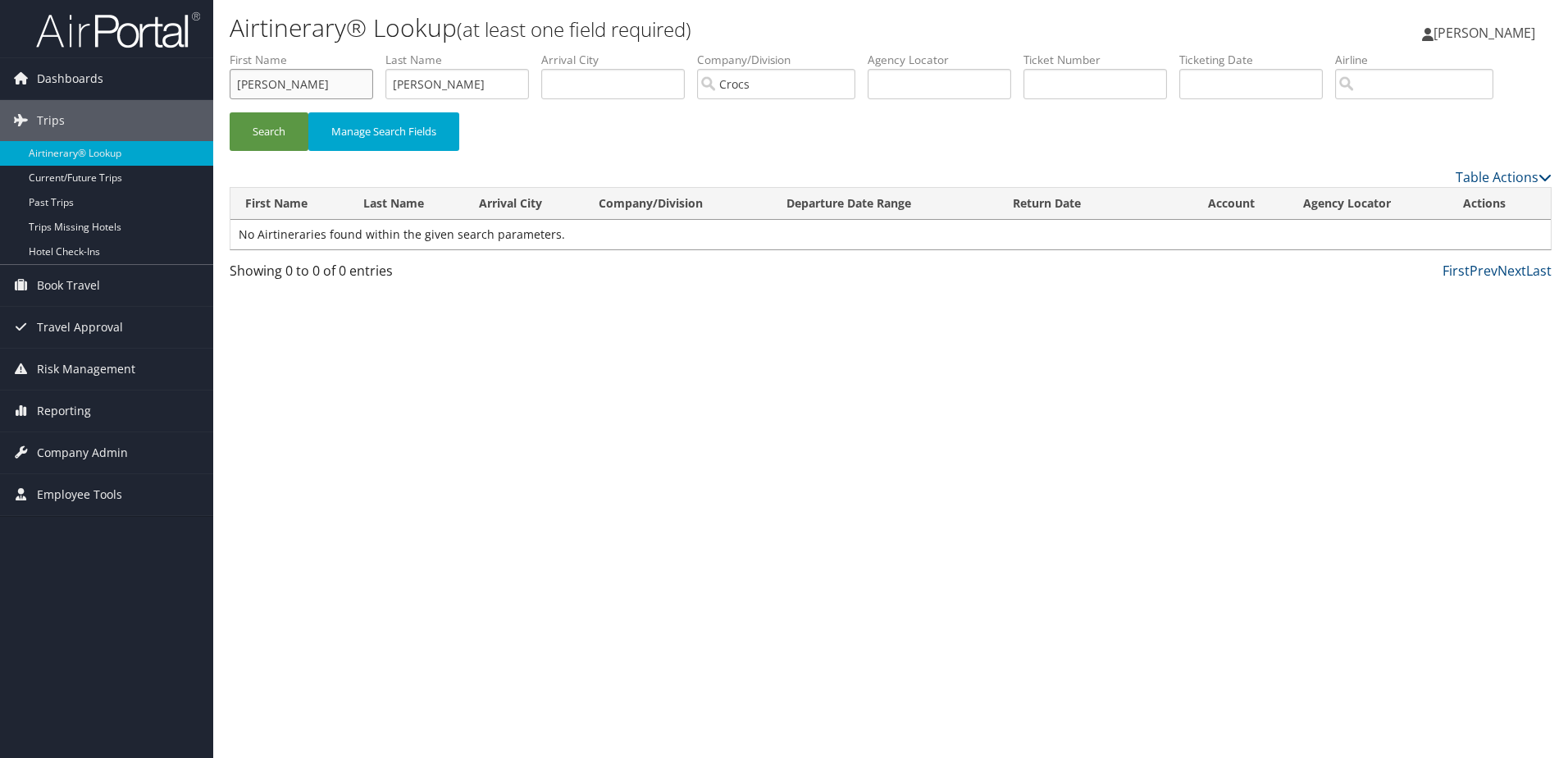
click at [262, 85] on input "taylor" at bounding box center [301, 84] width 144 height 31
click at [260, 87] on input "taylor" at bounding box center [301, 84] width 144 height 31
click at [229, 112] on button "Search" at bounding box center [269, 131] width 79 height 39
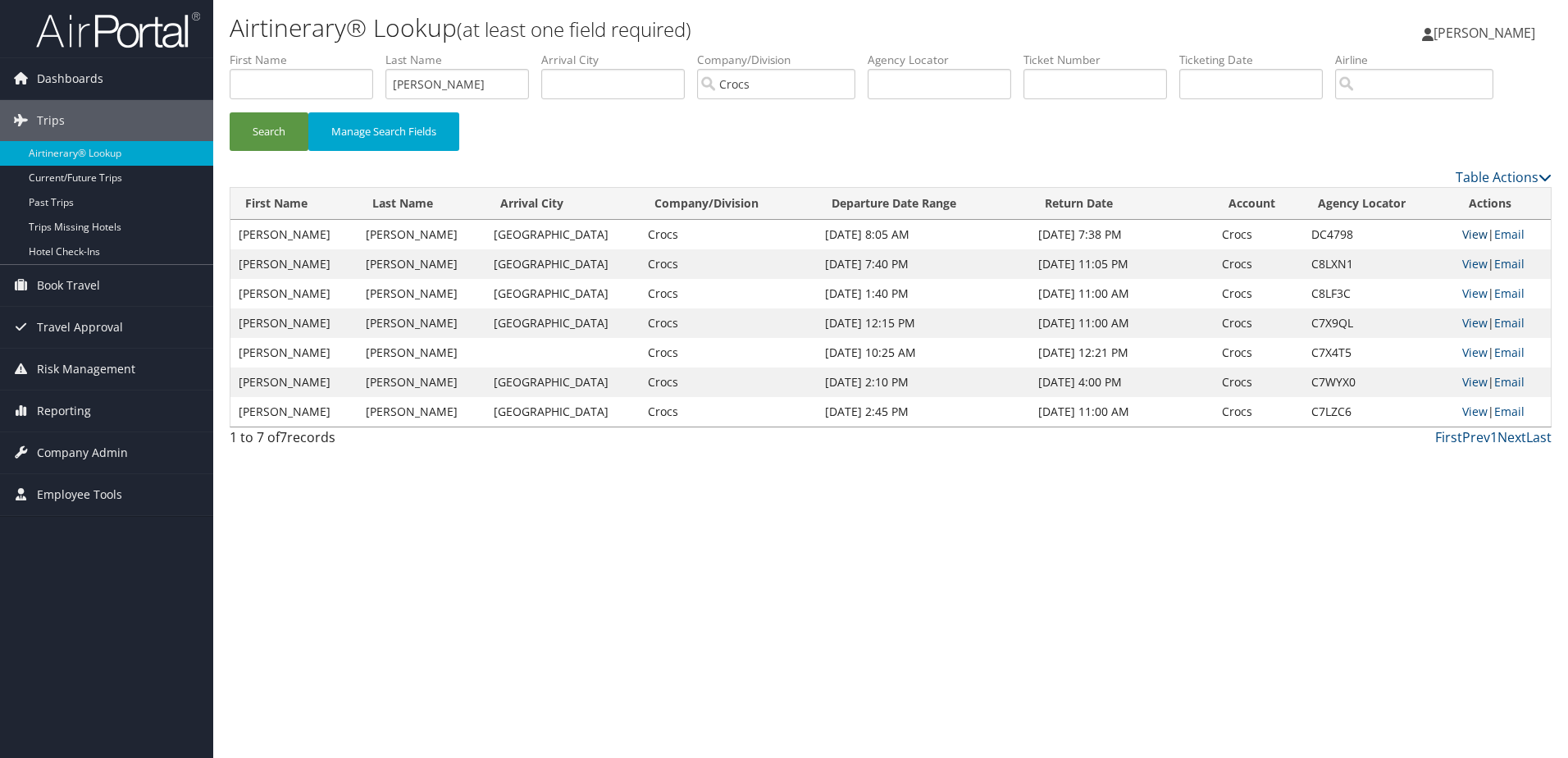
click at [1471, 235] on link "View" at bounding box center [1474, 235] width 25 height 16
click at [475, 86] on input "pezzuti" at bounding box center [457, 84] width 144 height 31
type input "rivera"
click at [229, 112] on button "Search" at bounding box center [269, 131] width 79 height 39
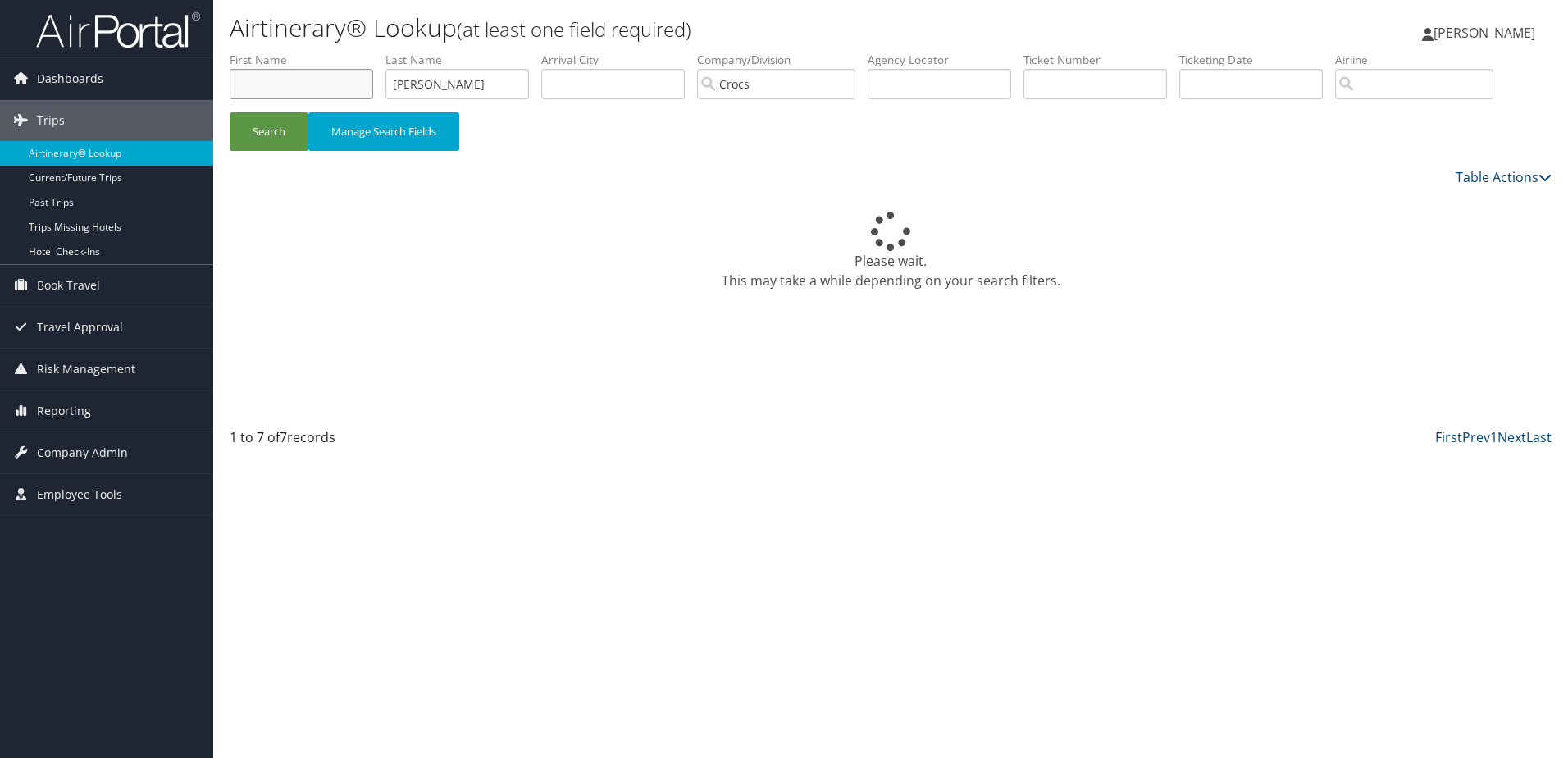
click at [301, 85] on input "text" at bounding box center [301, 84] width 144 height 31
type input "george"
click at [270, 131] on button "Search" at bounding box center [269, 131] width 79 height 39
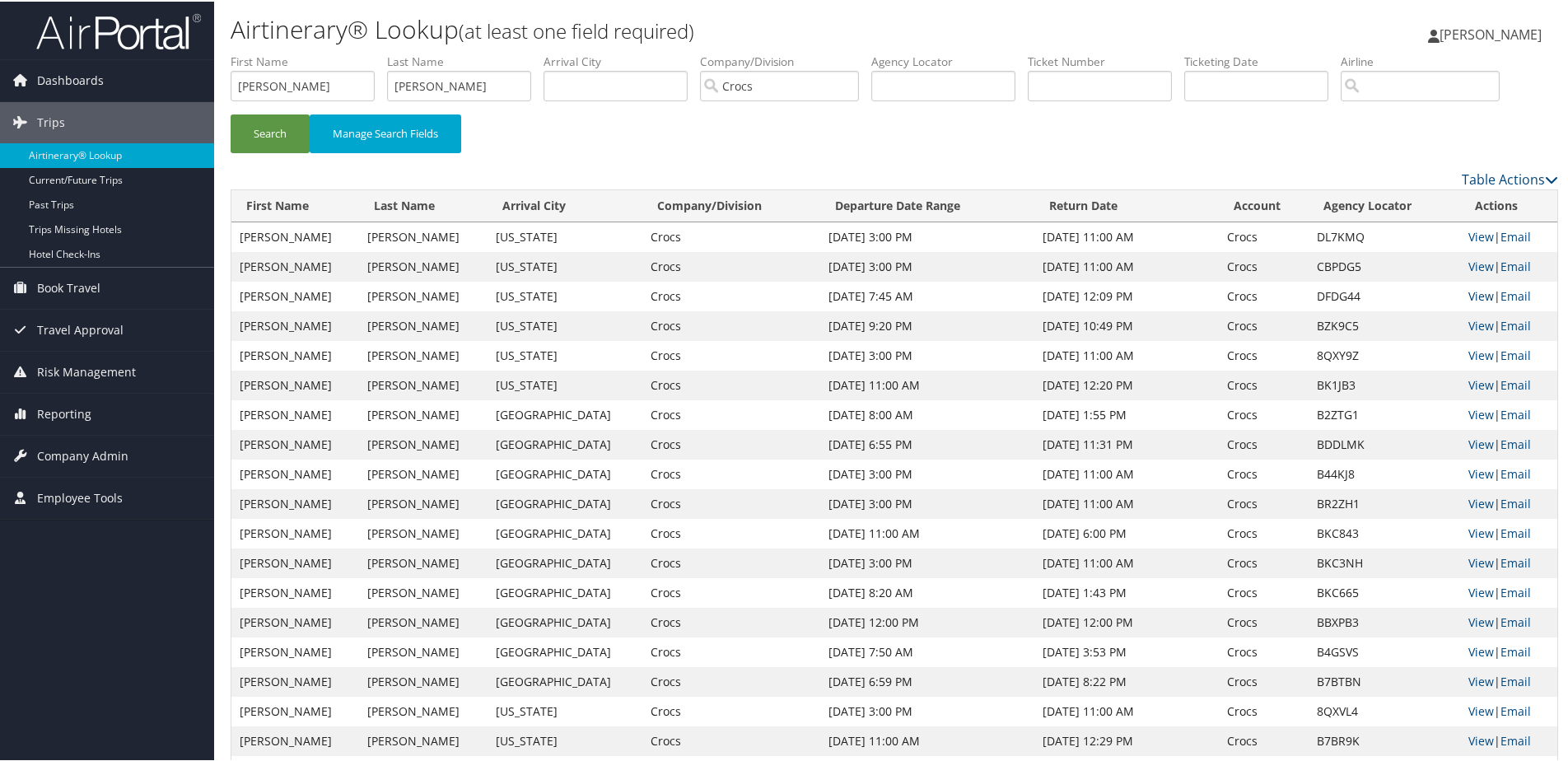
click at [1469, 295] on link "View" at bounding box center [1481, 294] width 25 height 16
click at [1469, 237] on link "View" at bounding box center [1481, 236] width 25 height 16
click at [1469, 301] on link "View" at bounding box center [1481, 294] width 25 height 16
click at [1469, 269] on link "View" at bounding box center [1481, 265] width 25 height 16
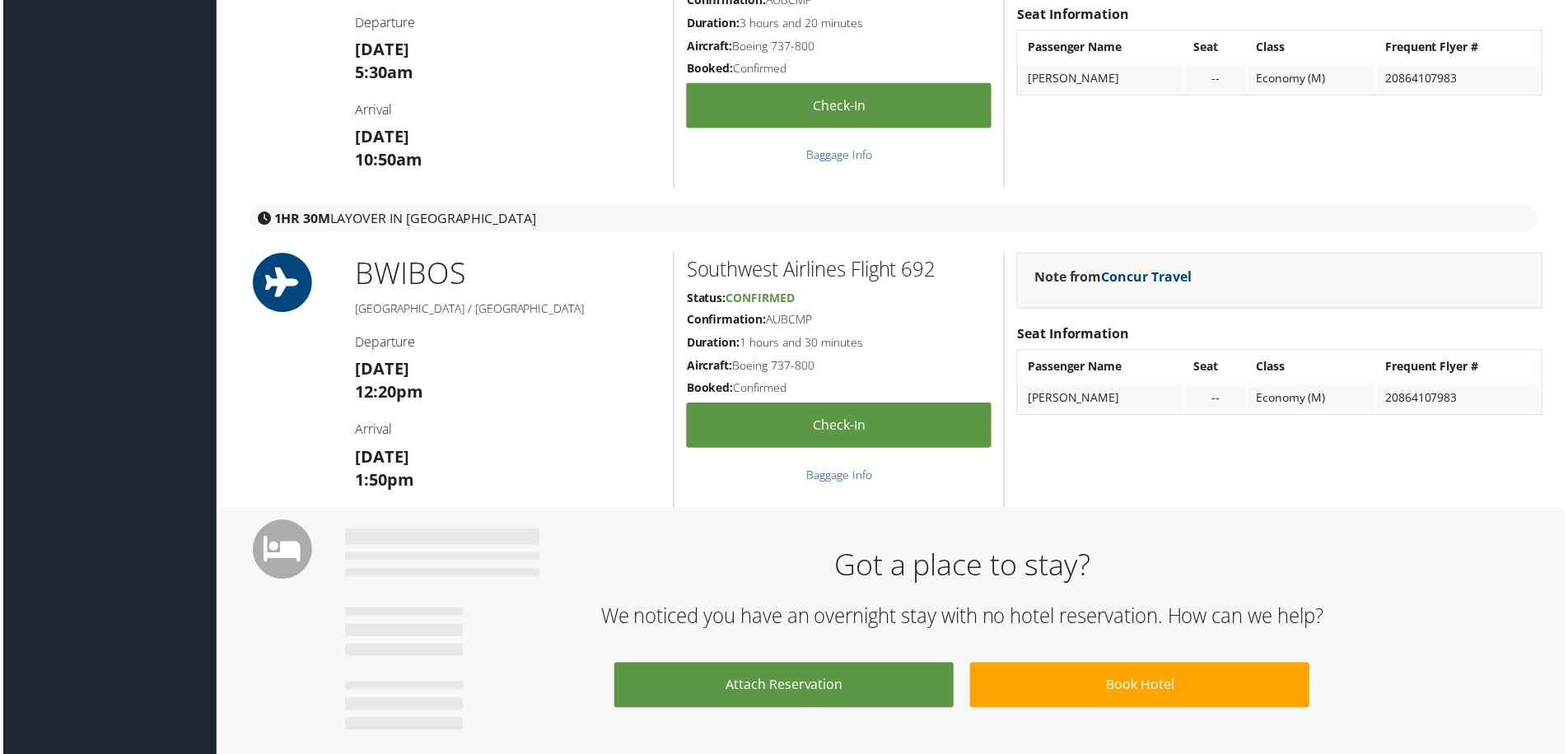
scroll to position [741, 0]
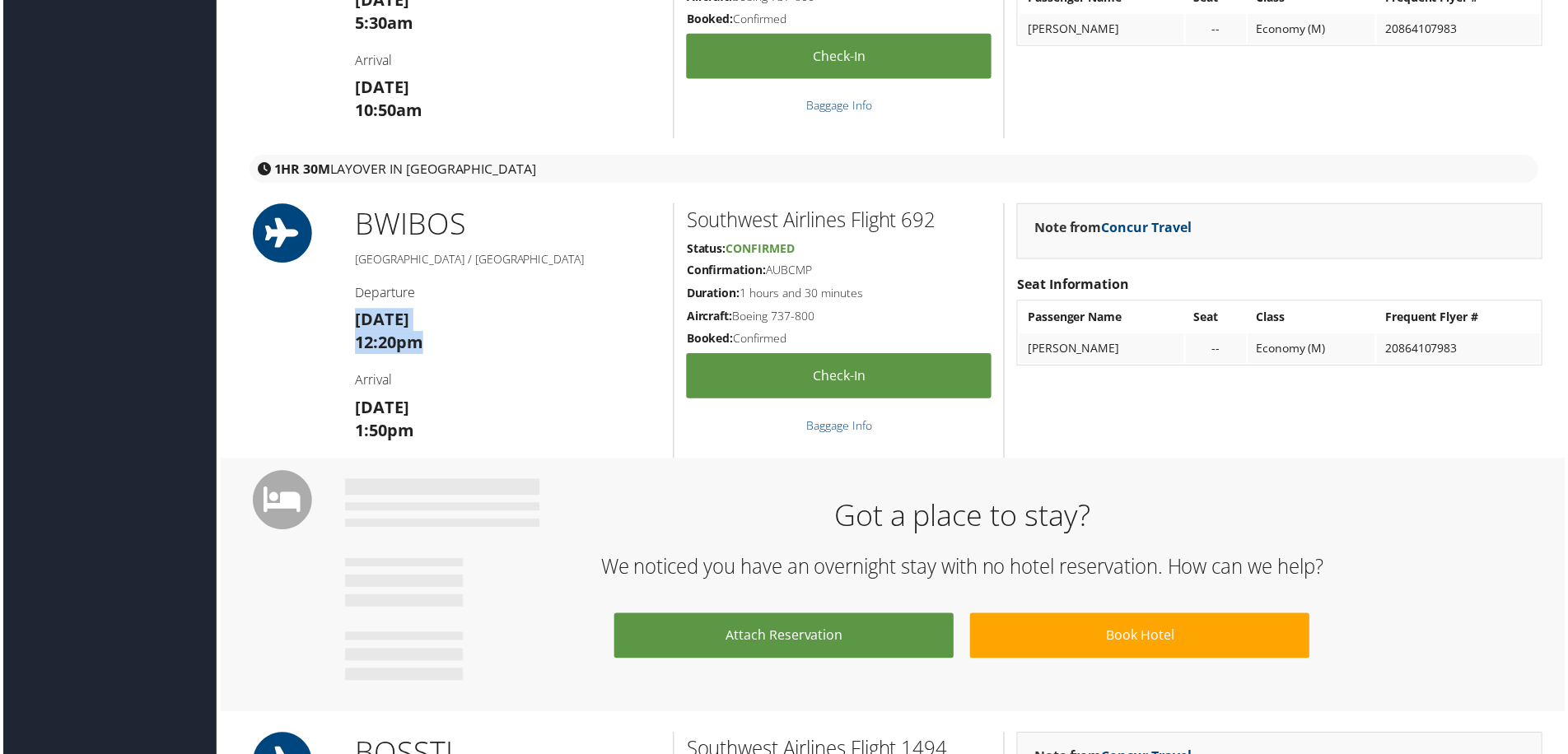
drag, startPoint x: 359, startPoint y: 322, endPoint x: 452, endPoint y: 345, distance: 95.8
click at [452, 345] on h3 "[DATE] 12:20pm" at bounding box center [507, 332] width 308 height 46
click at [567, 475] on div "Got a place to stay? We noticed you have an overnight stay with no hotel reserv…" at bounding box center [894, 588] width 1353 height 255
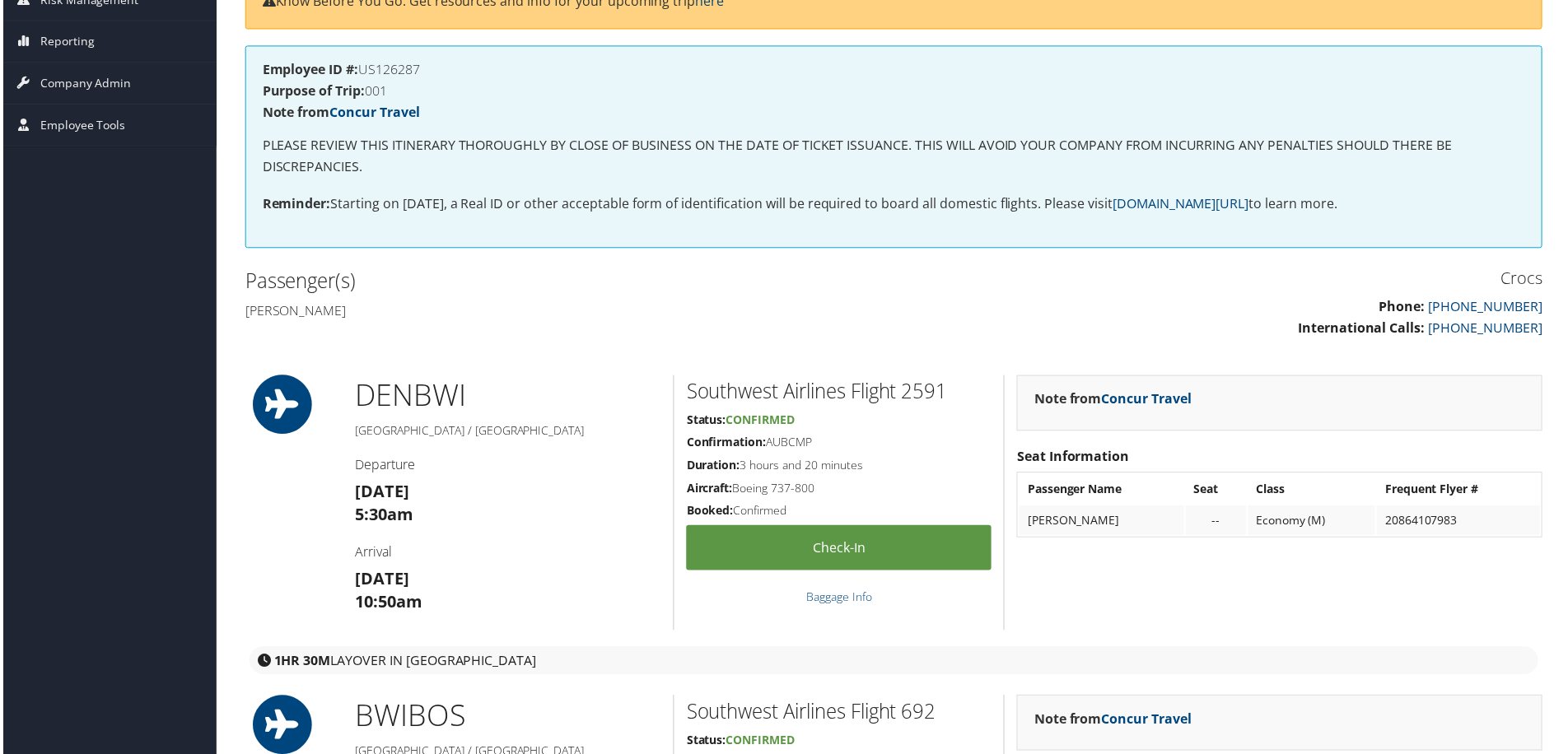
scroll to position [0, 0]
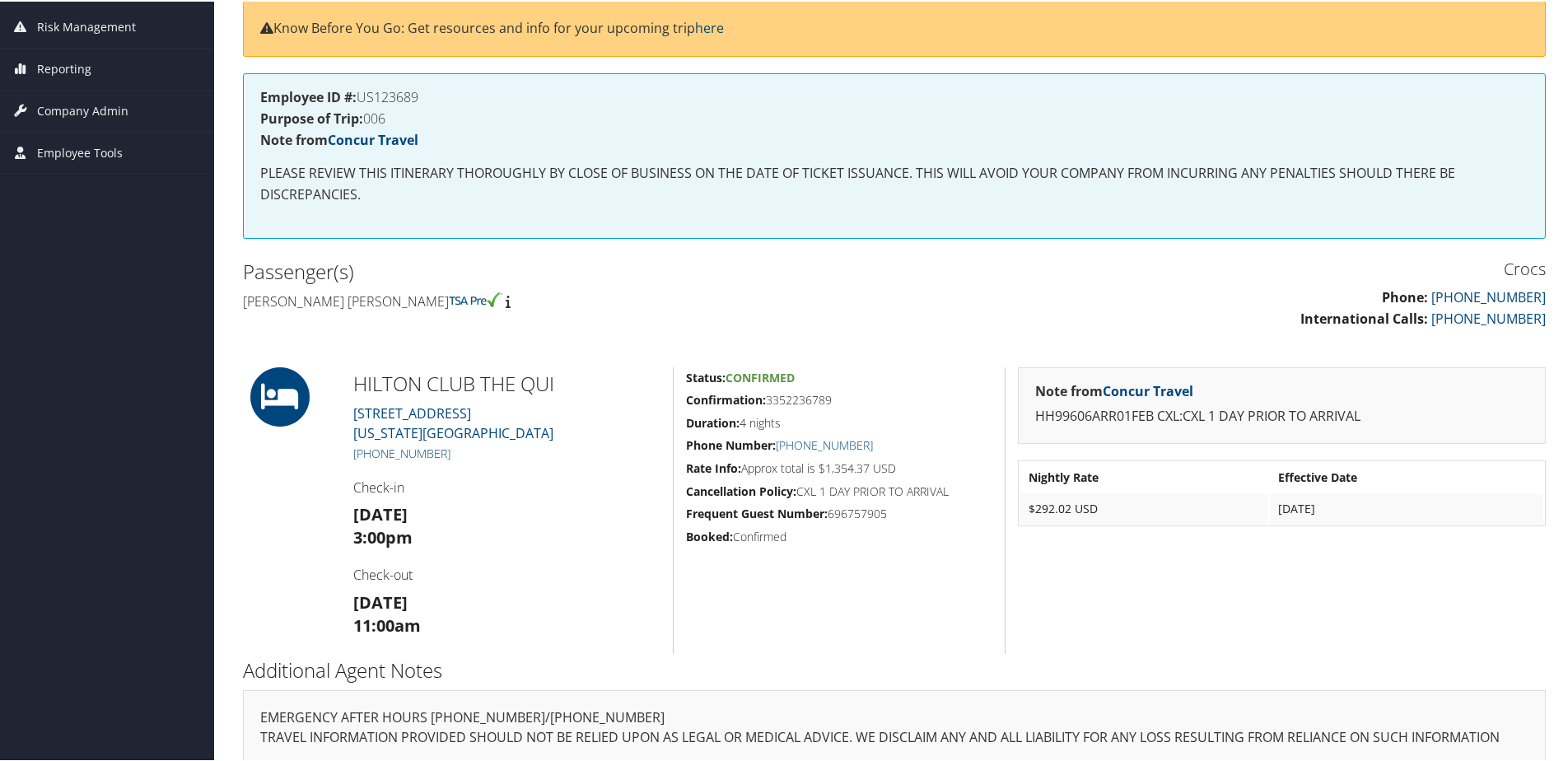
scroll to position [247, 0]
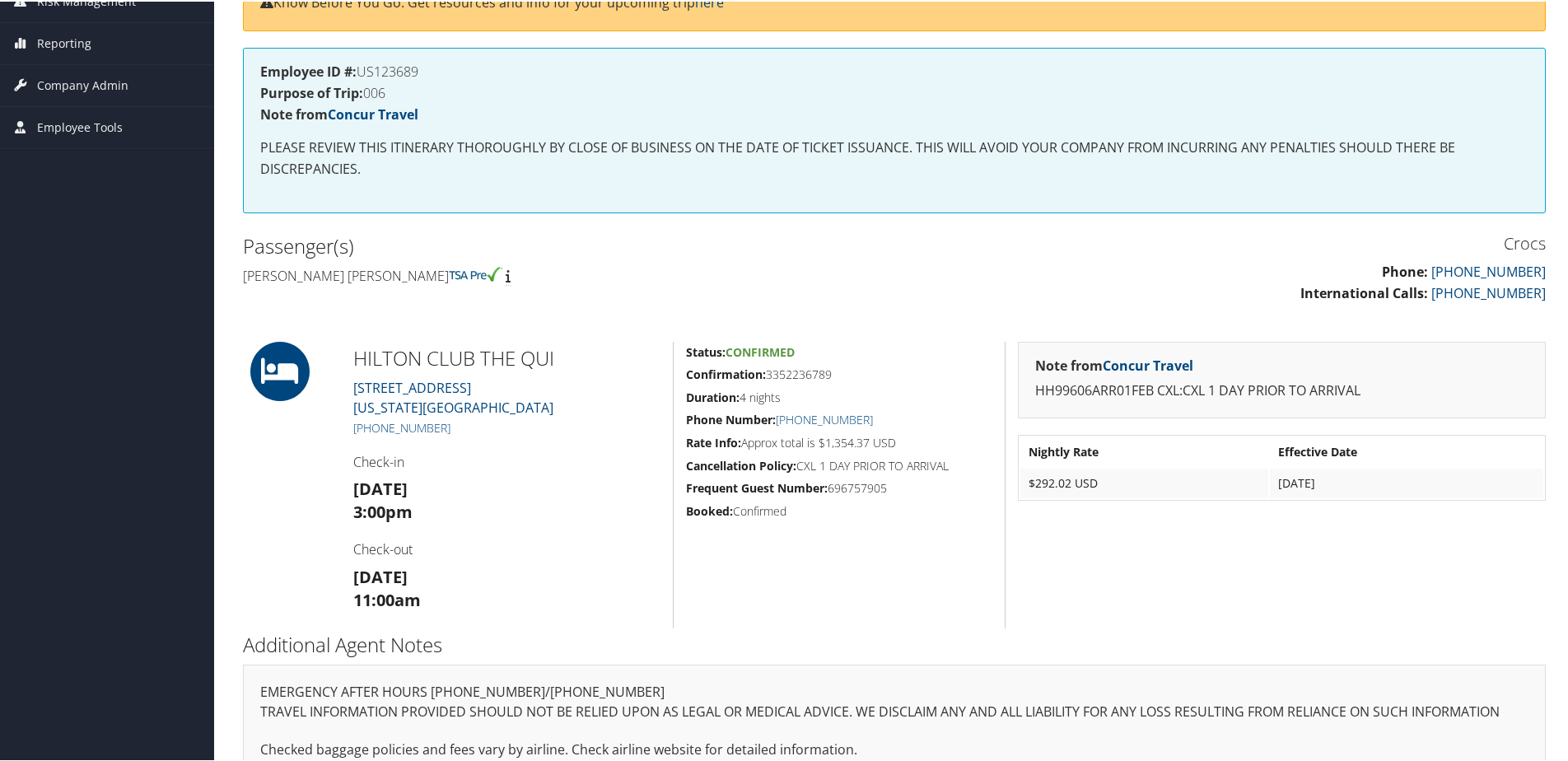
drag, startPoint x: 354, startPoint y: 480, endPoint x: 450, endPoint y: 499, distance: 97.9
click at [450, 499] on h3 "Sun 01 Feb 3:00pm" at bounding box center [507, 499] width 308 height 46
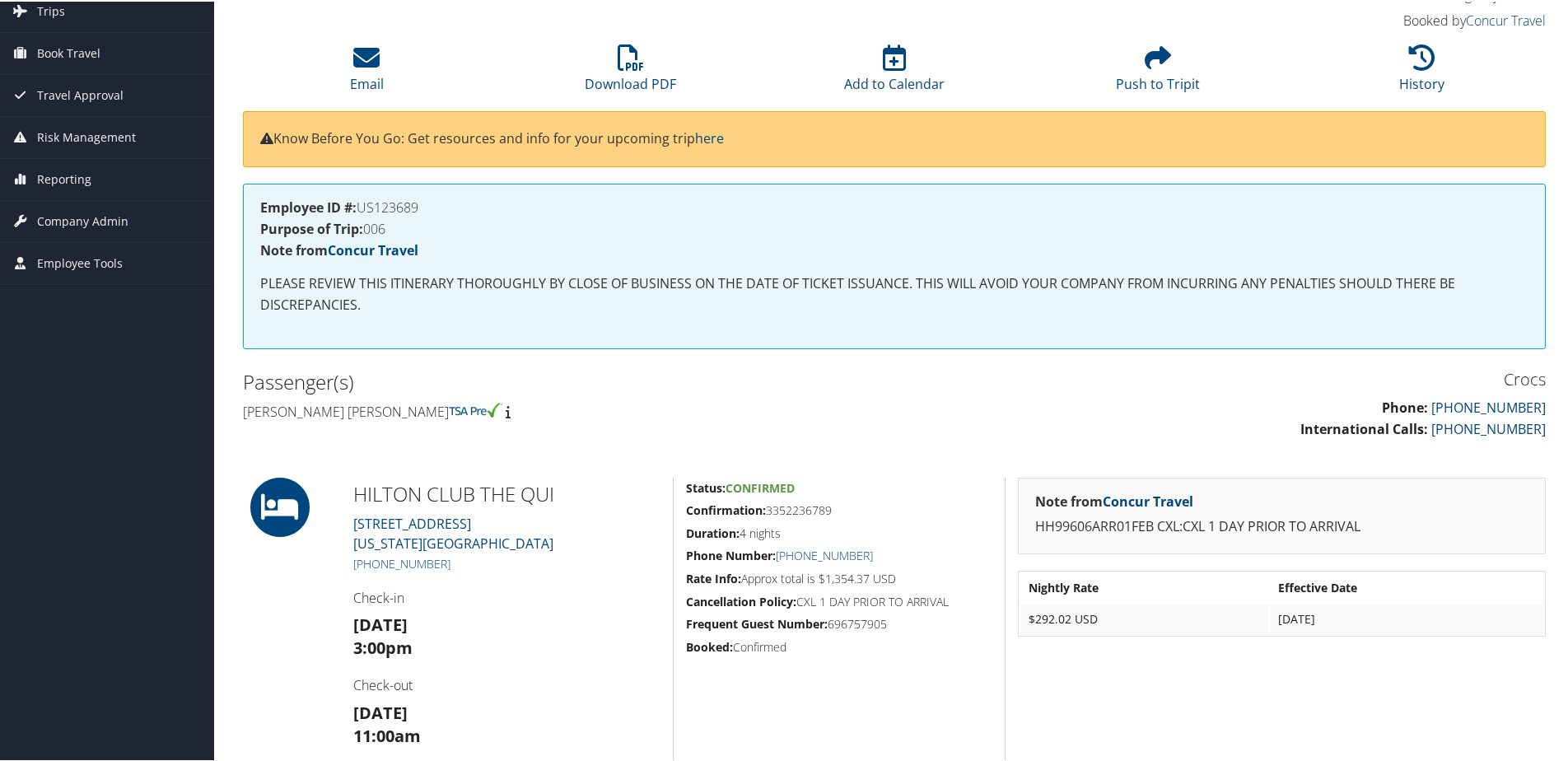
scroll to position [0, 0]
